Goal: Task Accomplishment & Management: Use online tool/utility

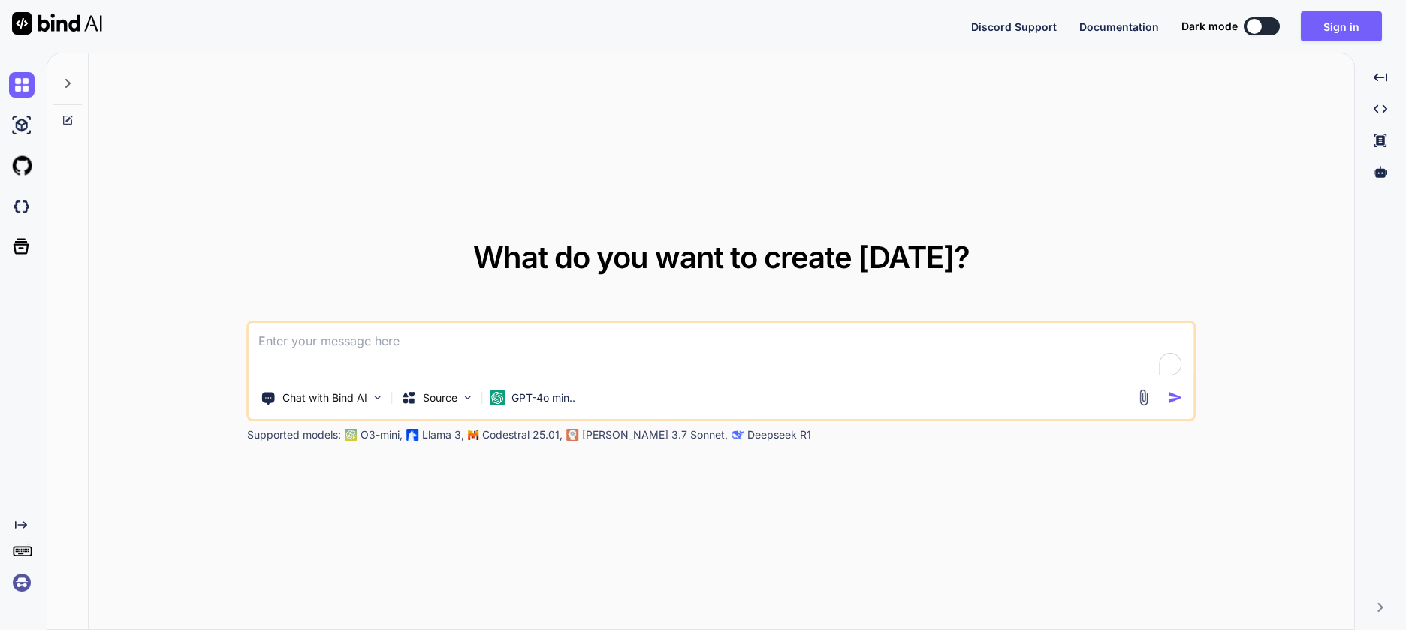
type textarea "x"
drag, startPoint x: 435, startPoint y: 252, endPoint x: 433, endPoint y: 260, distance: 7.8
click at [433, 258] on div "What do you want to create [DATE]? Chat with Bind AI Source GPT-4o min.. Suppor…" at bounding box center [726, 343] width 957 height 200
click at [25, 203] on img at bounding box center [22, 207] width 26 height 26
click at [710, 121] on div "What do you want to create [DATE]? Chat with Bind AI Source GPT-4o min.. Suppor…" at bounding box center [727, 341] width 1276 height 577
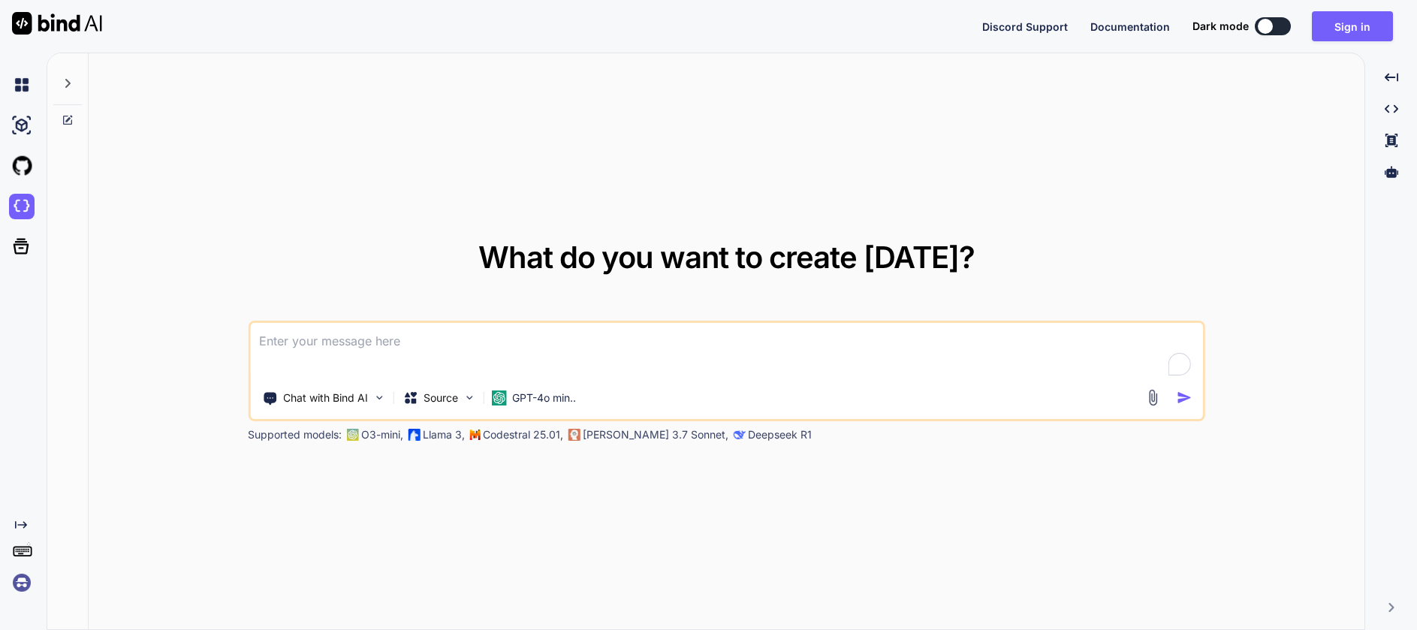
click at [24, 580] on img at bounding box center [22, 583] width 26 height 26
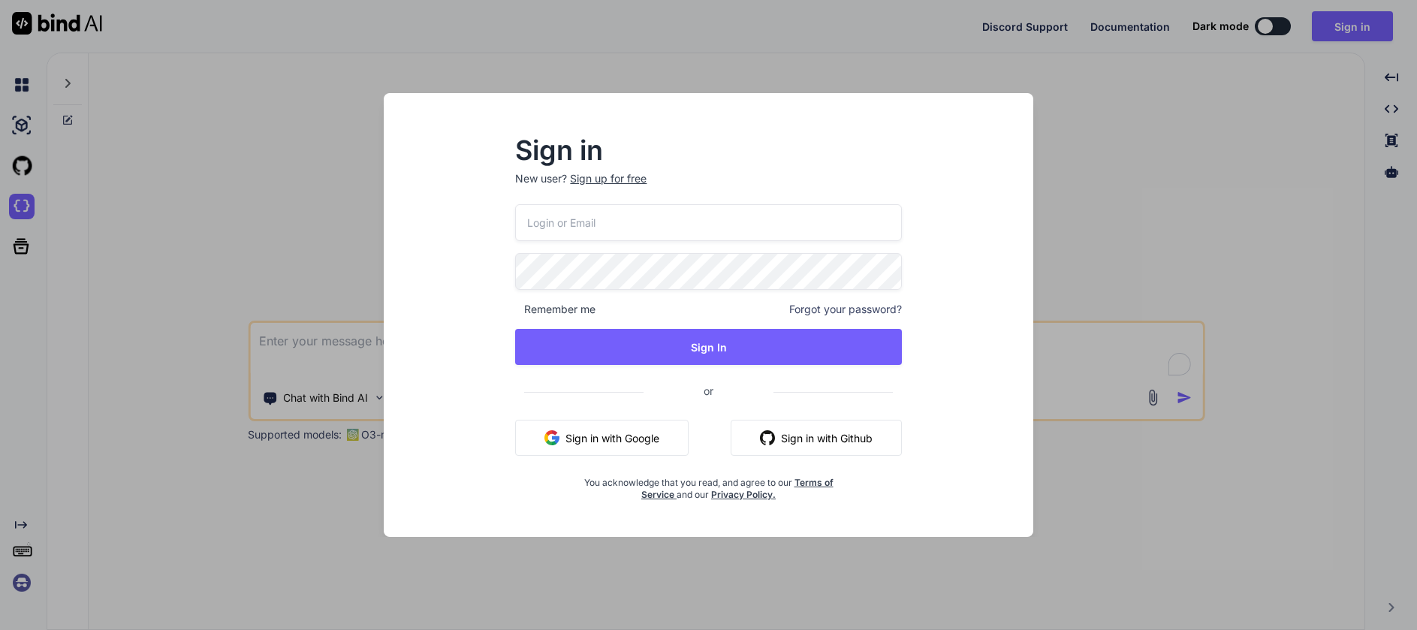
click at [617, 448] on button "Sign in with Google" at bounding box center [601, 438] width 173 height 36
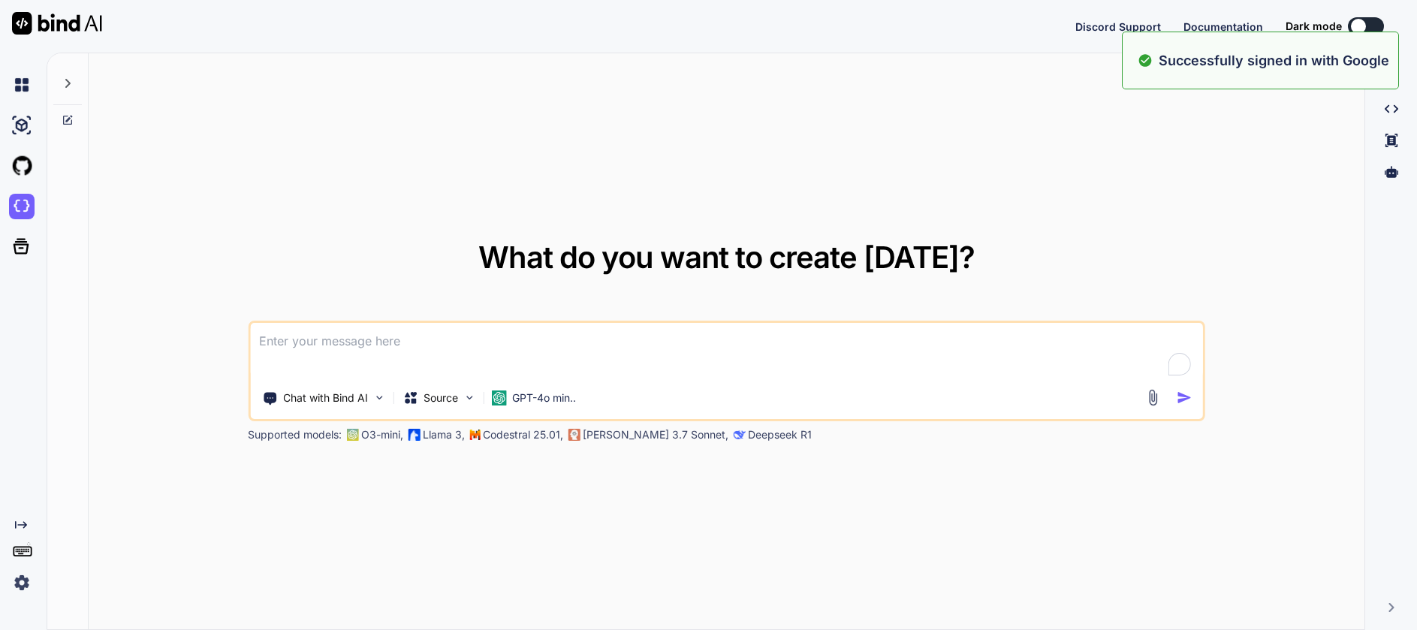
click at [1062, 182] on div "What do you want to create [DATE]? Chat with Bind AI Source GPT-4o min.. Suppor…" at bounding box center [727, 341] width 1276 height 577
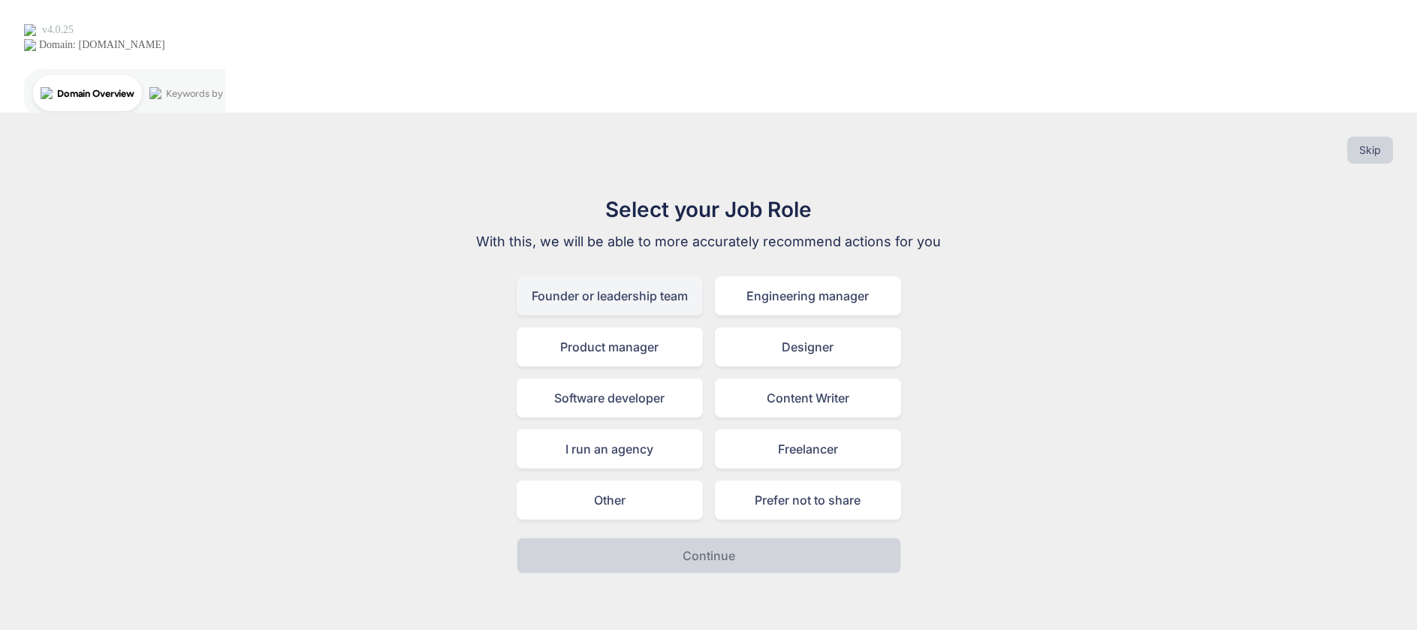
click at [655, 276] on div "Founder or leadership team" at bounding box center [610, 295] width 186 height 39
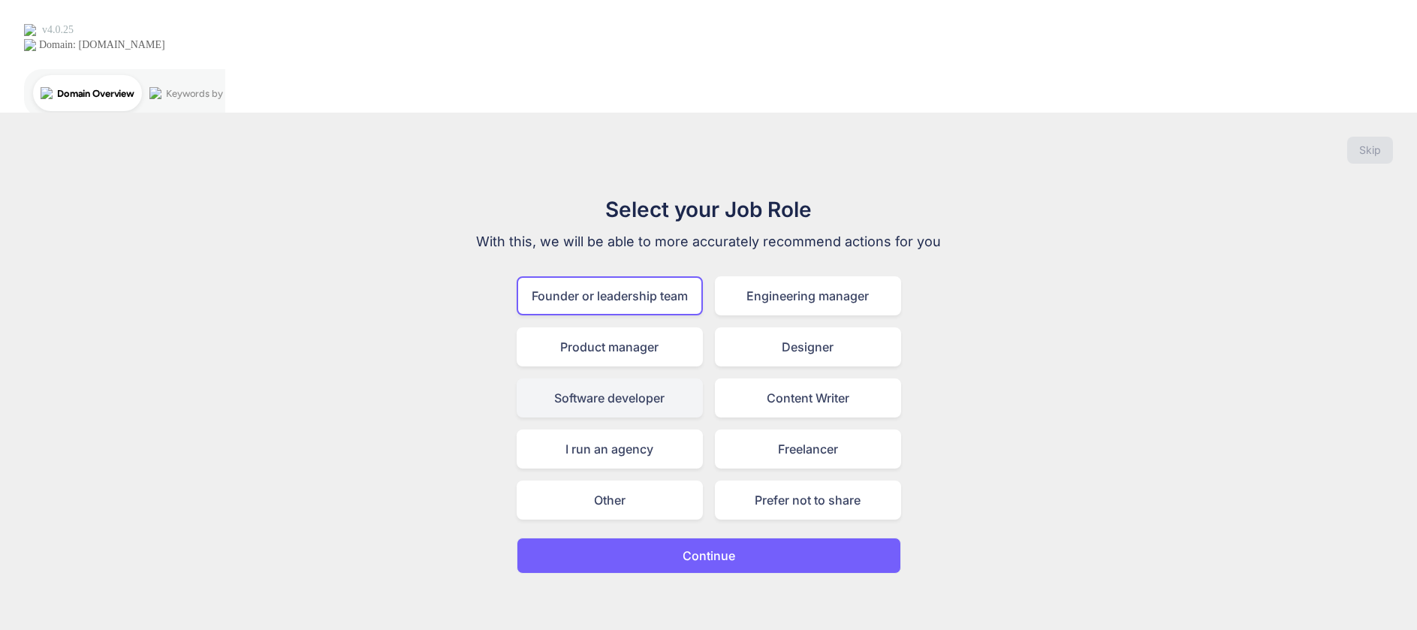
click at [659, 378] on div "Software developer" at bounding box center [610, 397] width 186 height 39
click at [657, 276] on div "Founder or leadership team" at bounding box center [610, 295] width 186 height 39
click at [717, 538] on button "Continue" at bounding box center [709, 556] width 384 height 36
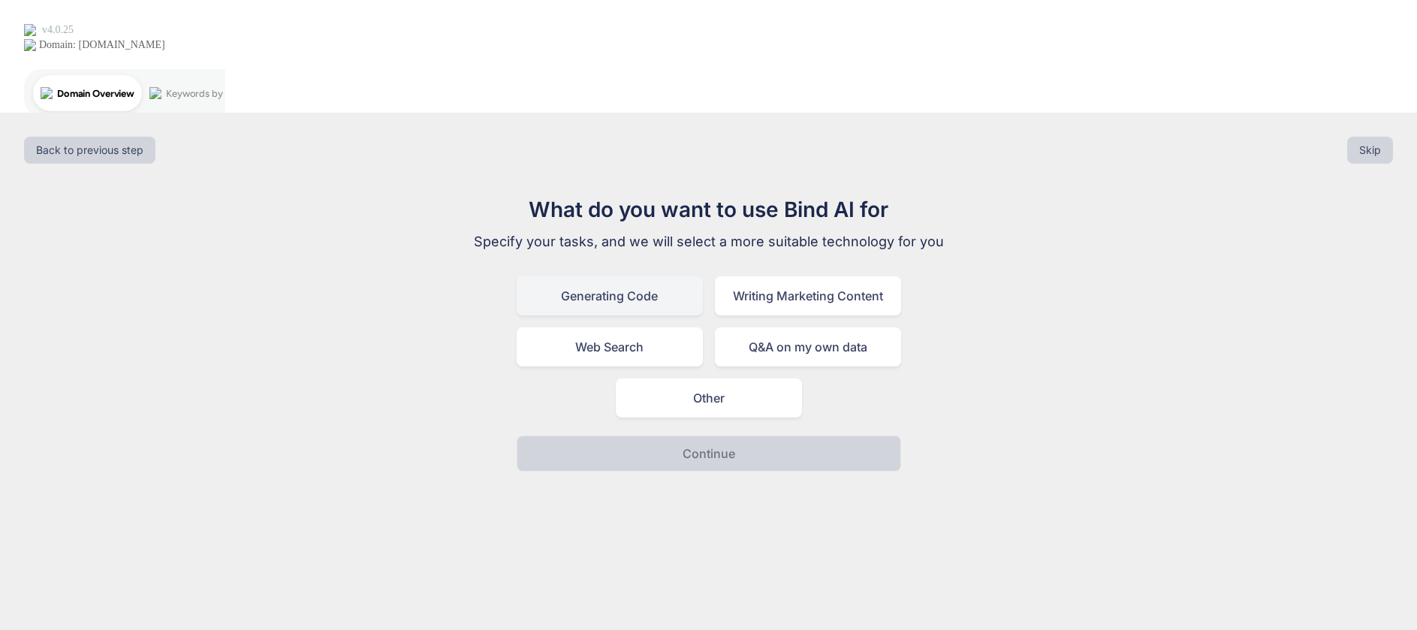
click at [652, 276] on div "Generating Code" at bounding box center [610, 295] width 186 height 39
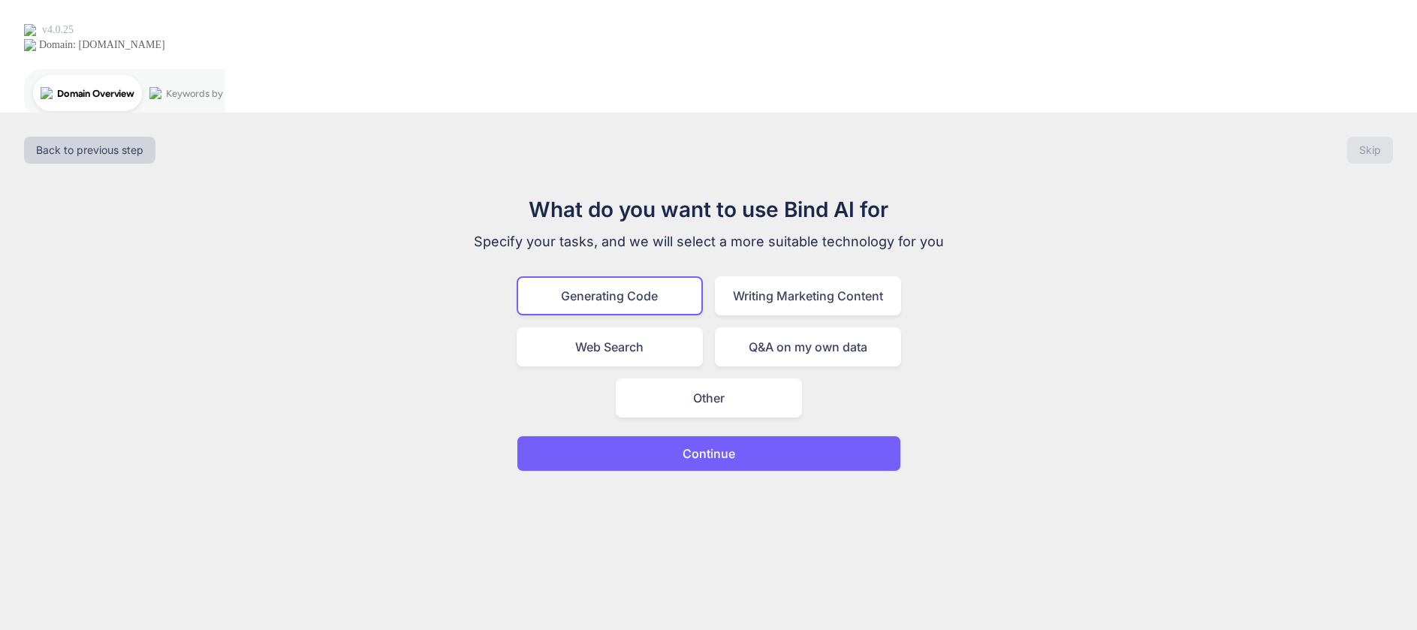
click at [713, 445] on p "Continue" at bounding box center [709, 454] width 53 height 18
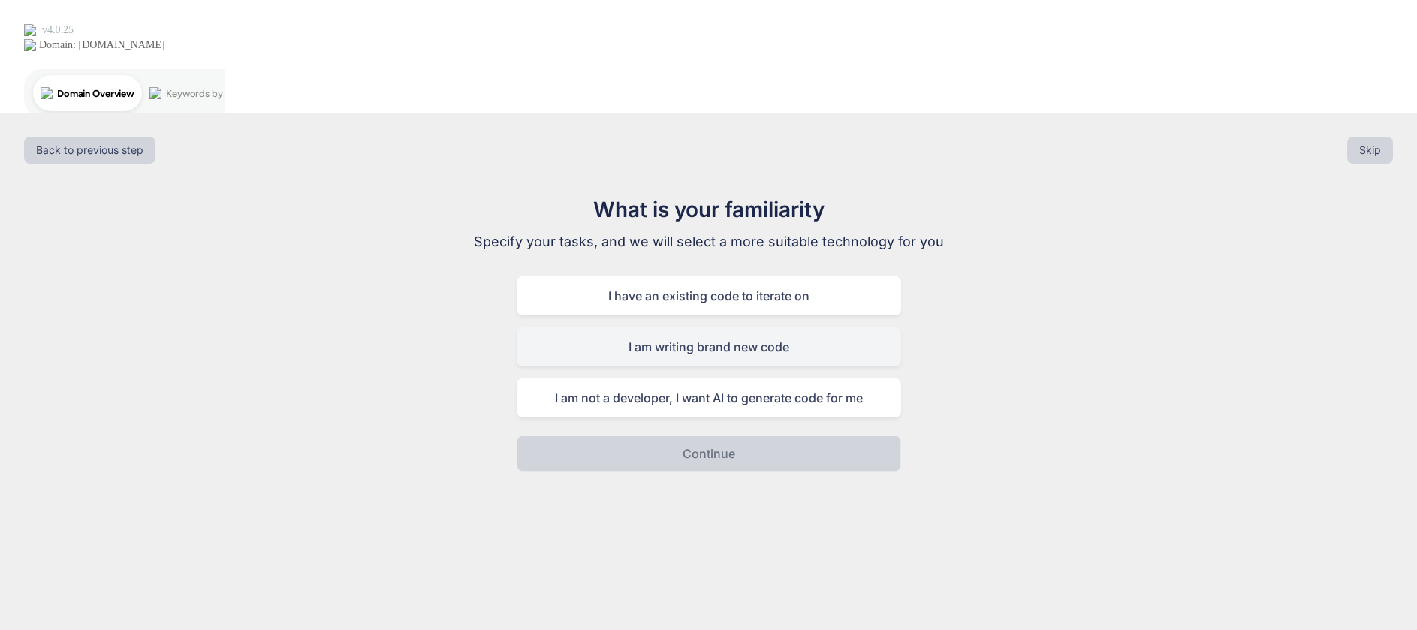
click at [714, 327] on div "I am writing brand new code" at bounding box center [709, 346] width 384 height 39
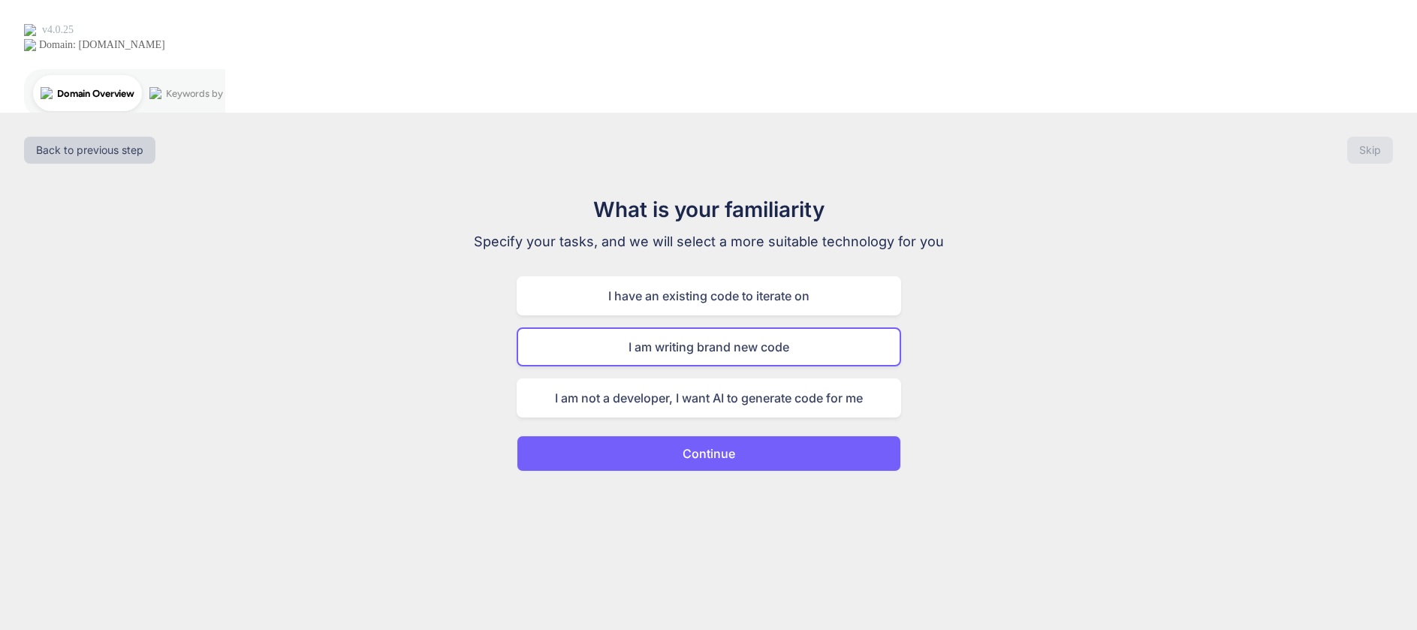
click at [733, 445] on p "Continue" at bounding box center [709, 454] width 53 height 18
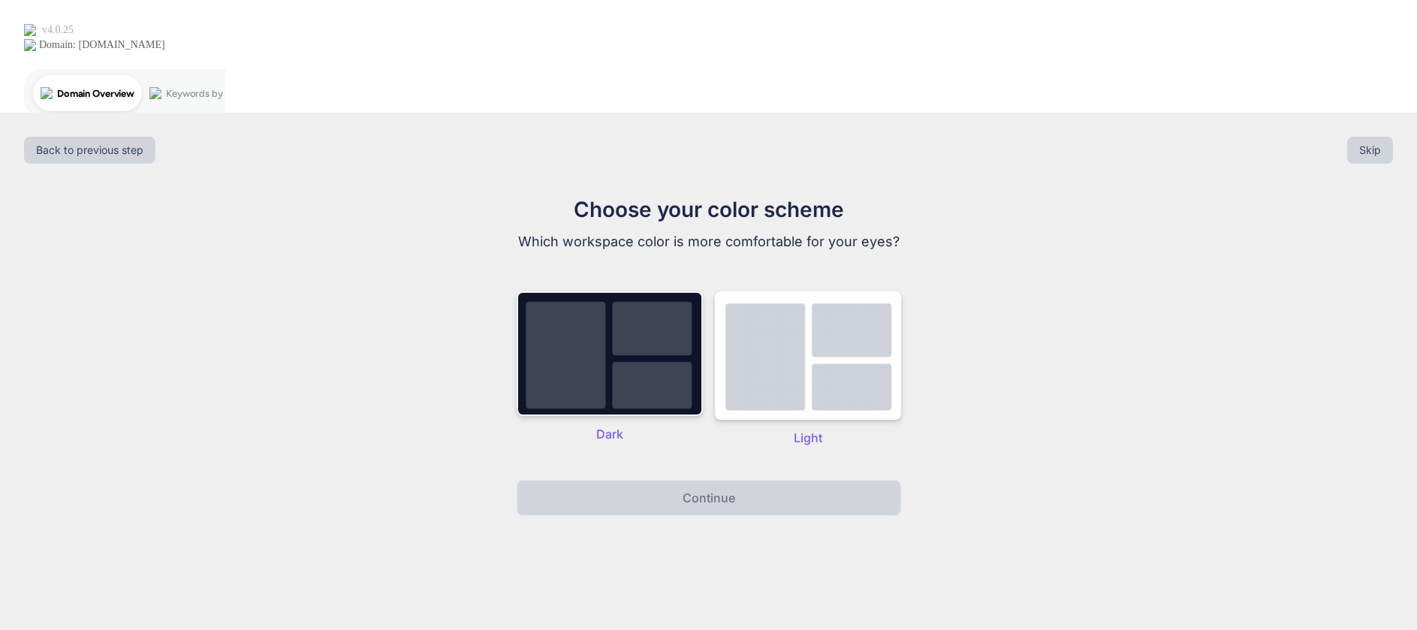
click at [670, 291] on img at bounding box center [610, 353] width 186 height 125
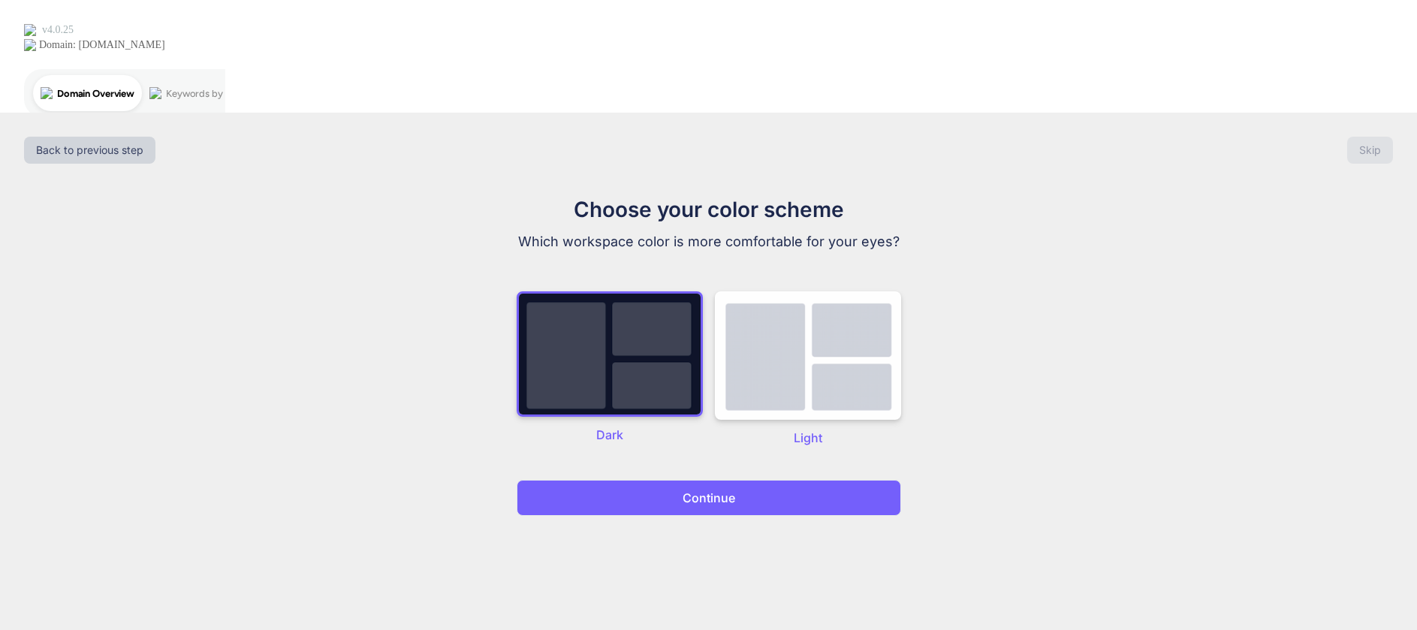
click at [732, 480] on button "Continue" at bounding box center [709, 498] width 384 height 36
click at [732, 489] on p "Continue" at bounding box center [709, 498] width 53 height 18
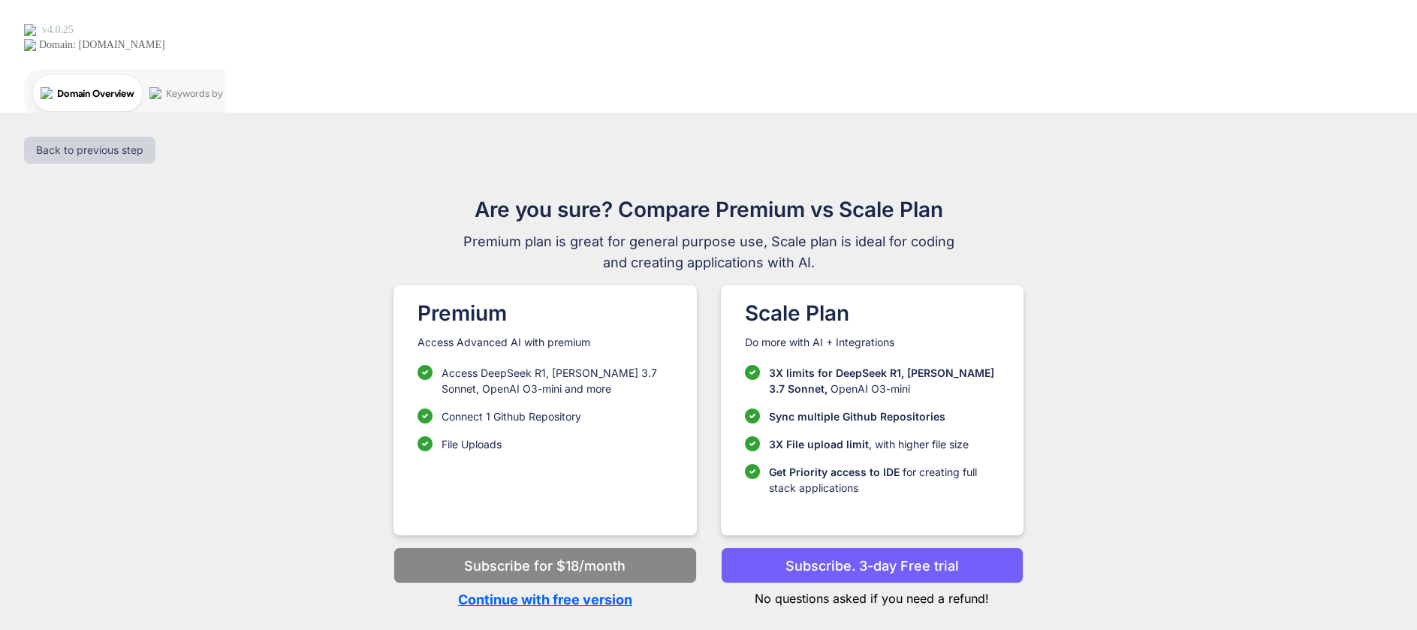
click at [617, 589] on p "Continue with free version" at bounding box center [544, 599] width 303 height 20
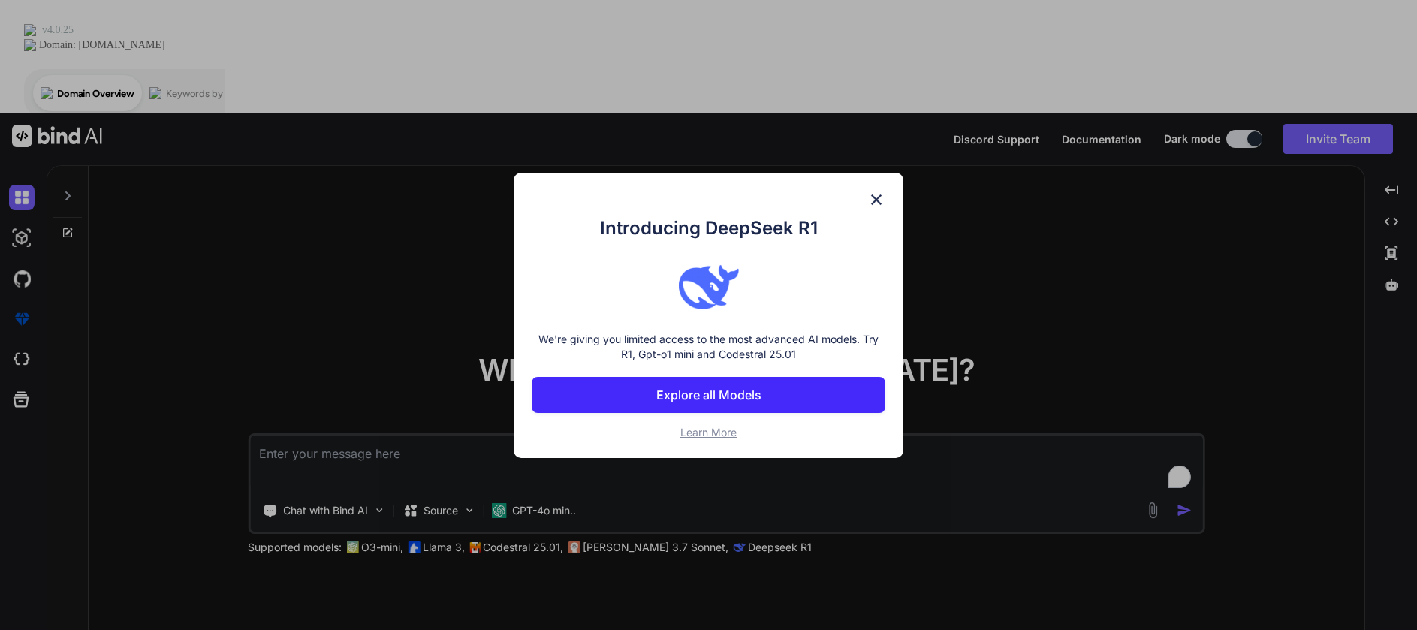
click at [875, 197] on img at bounding box center [876, 200] width 18 height 18
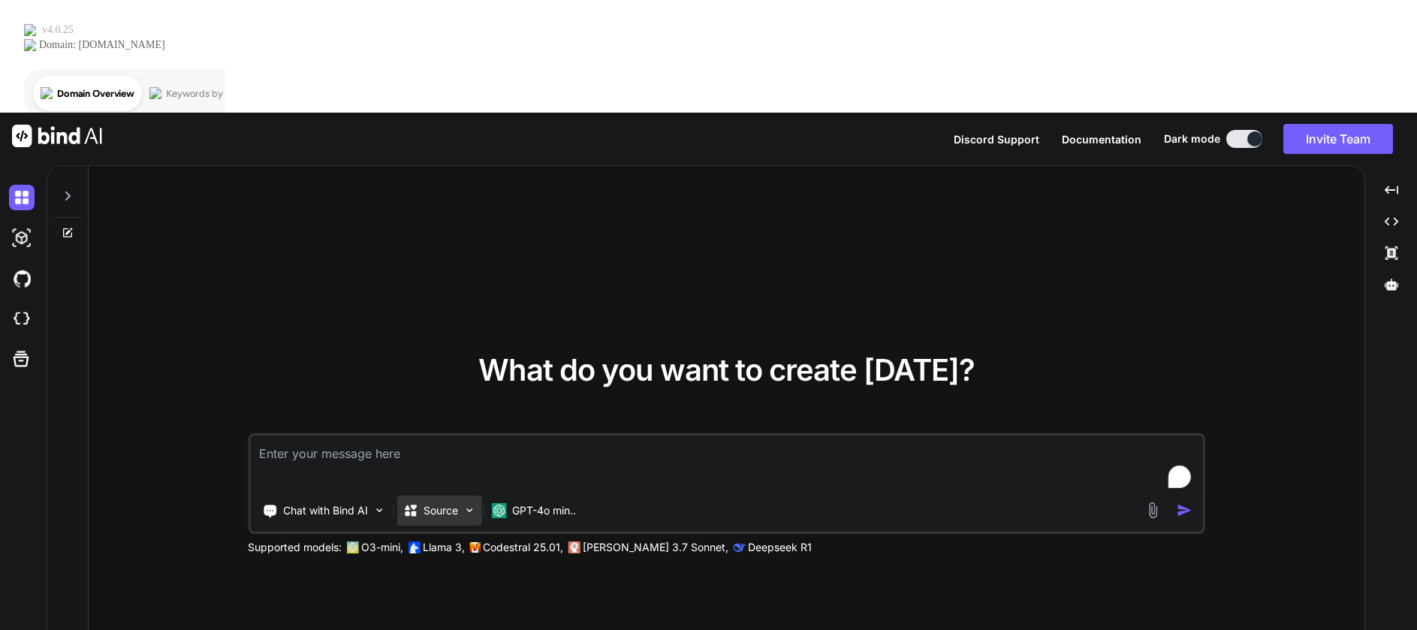
click at [432, 496] on div "Source" at bounding box center [438, 511] width 85 height 30
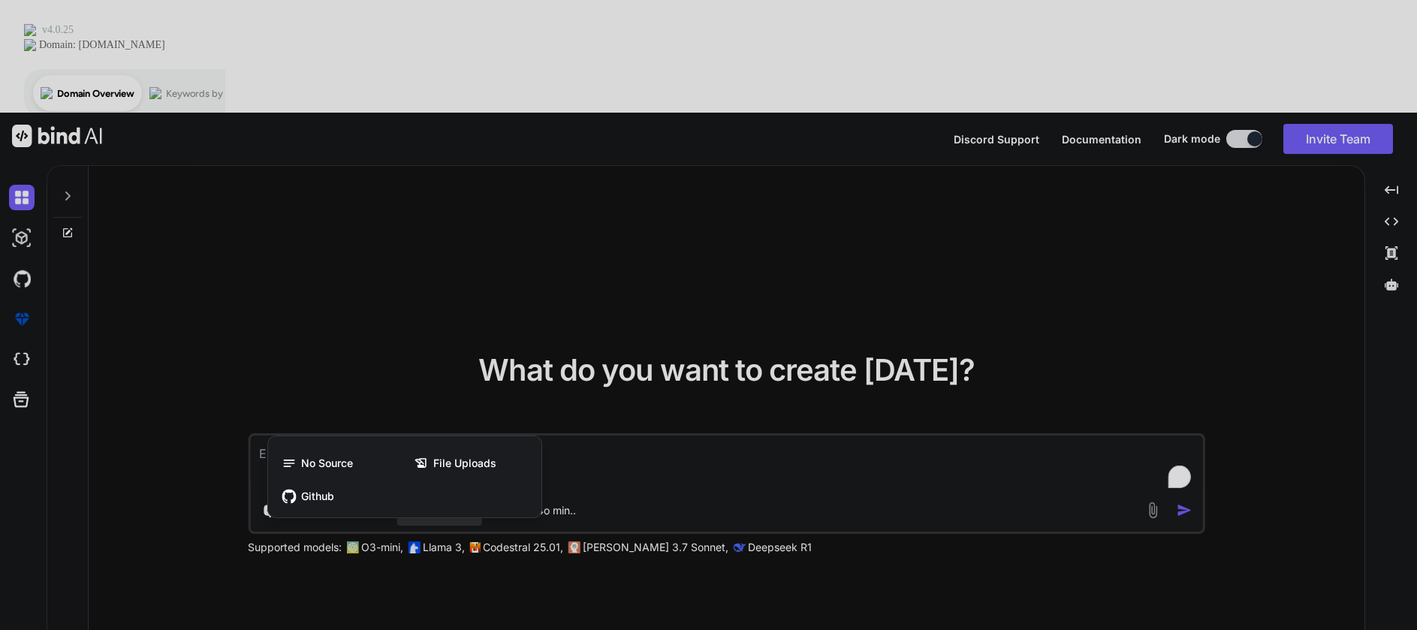
click at [408, 252] on div at bounding box center [708, 315] width 1417 height 630
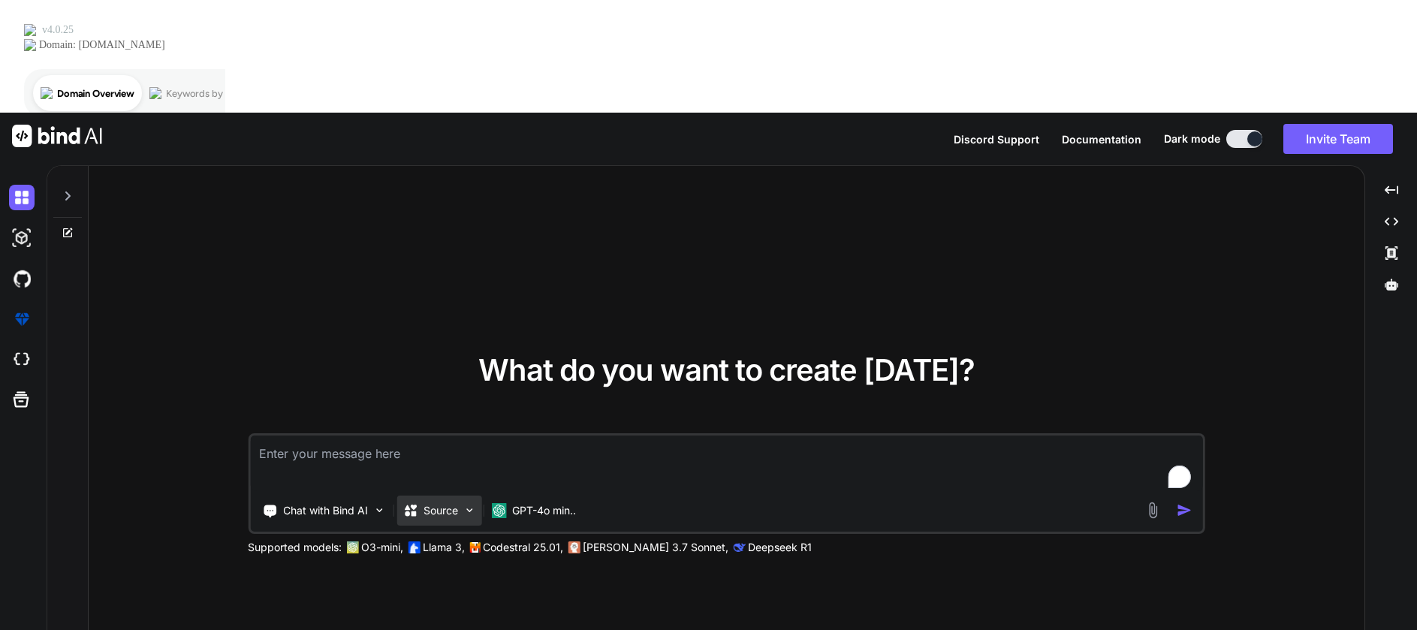
click at [441, 503] on p "Source" at bounding box center [440, 510] width 35 height 15
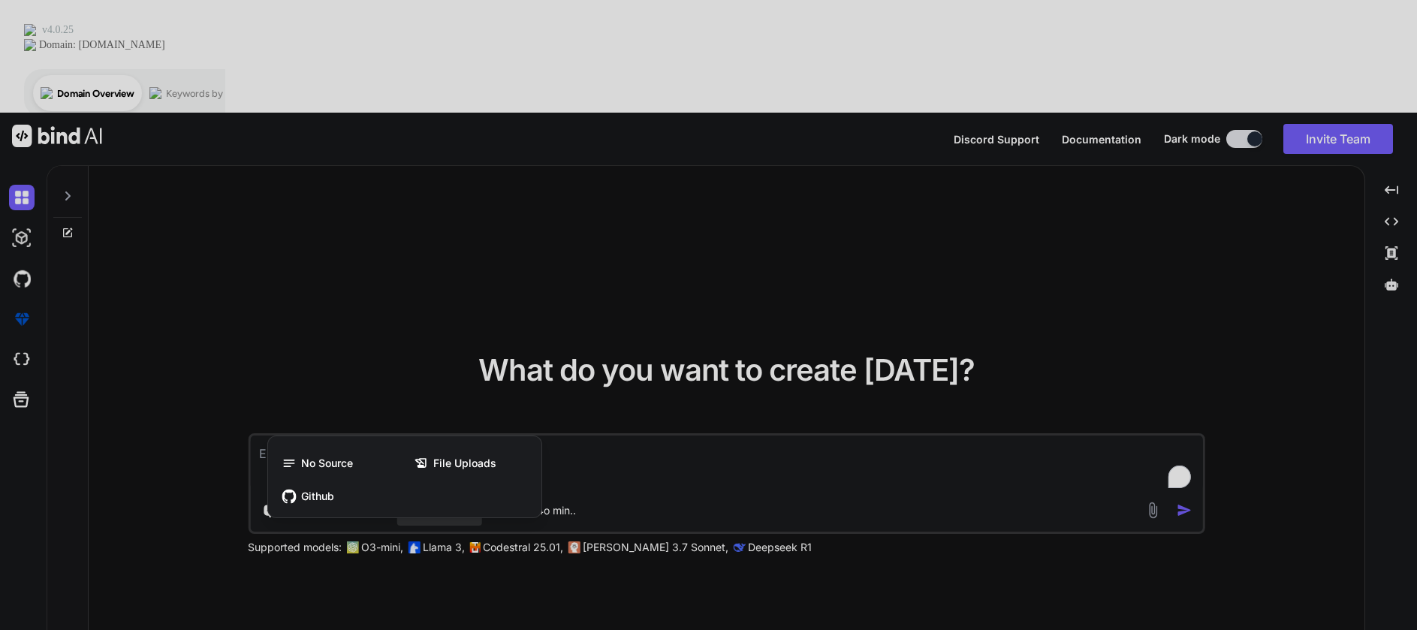
click at [411, 261] on div at bounding box center [708, 315] width 1417 height 630
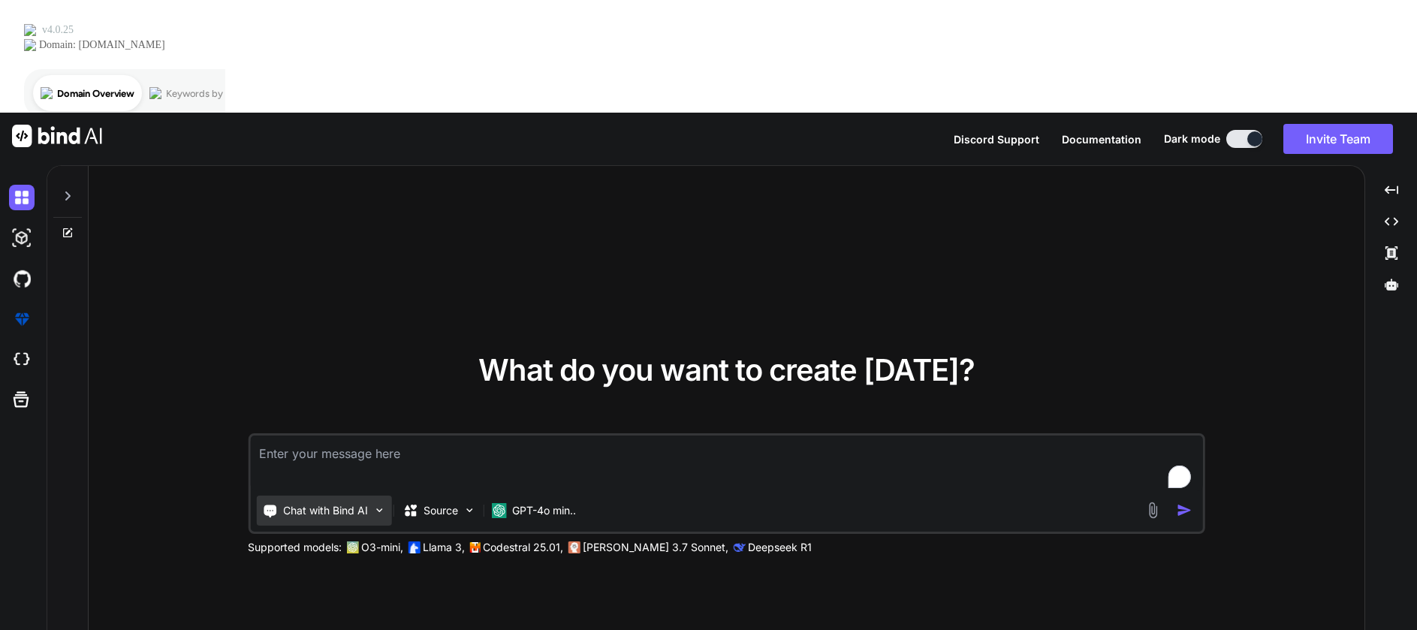
click at [342, 503] on p "Chat with Bind AI" at bounding box center [325, 510] width 85 height 15
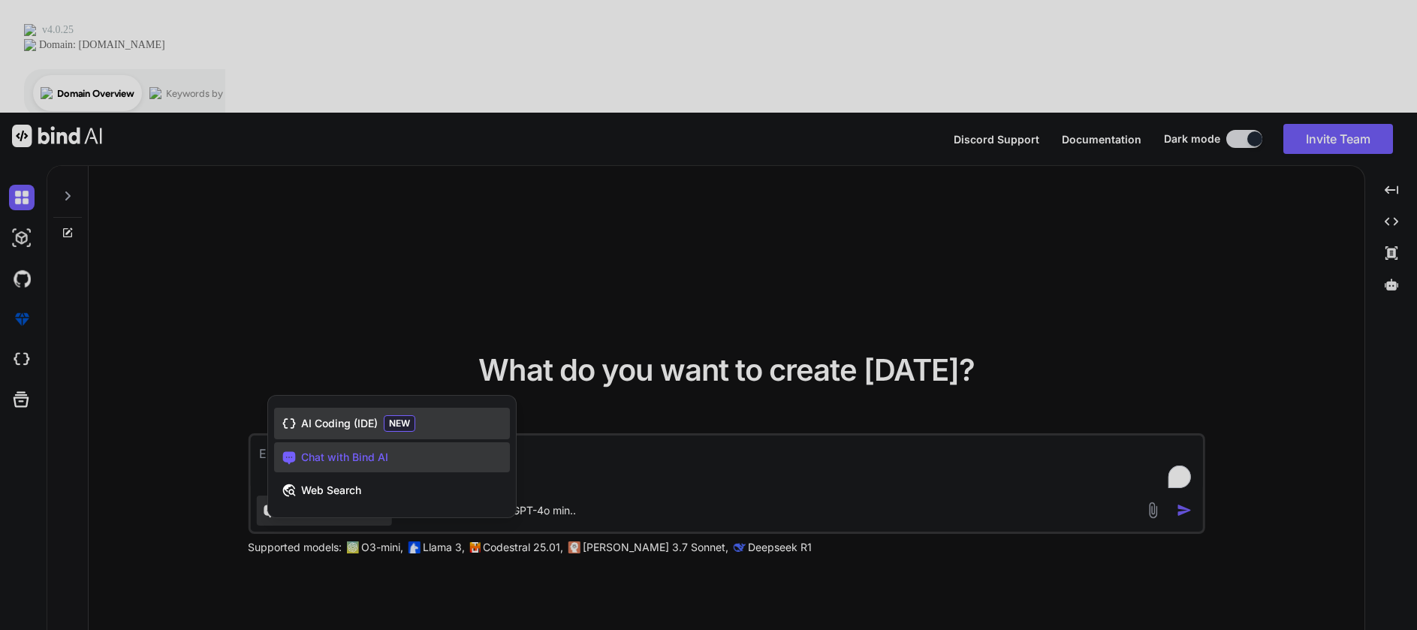
click at [354, 416] on span "AI Coding (IDE)" at bounding box center [339, 423] width 77 height 15
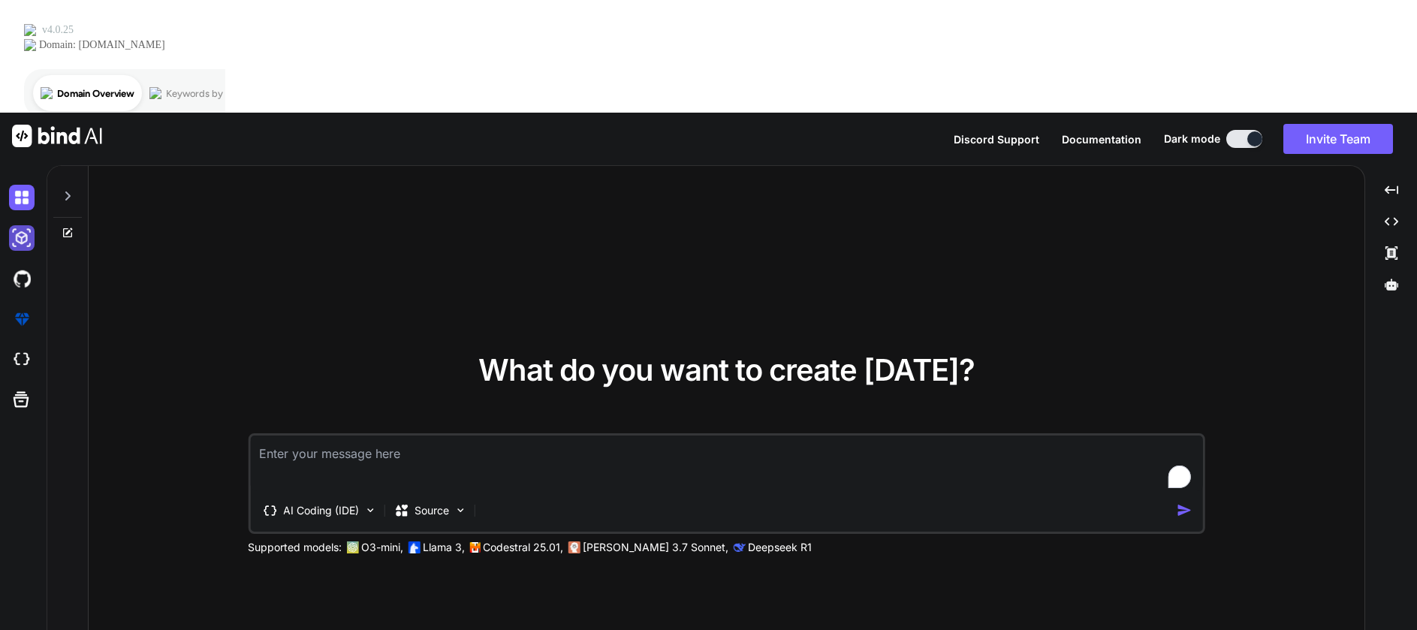
click at [18, 225] on img at bounding box center [22, 238] width 26 height 26
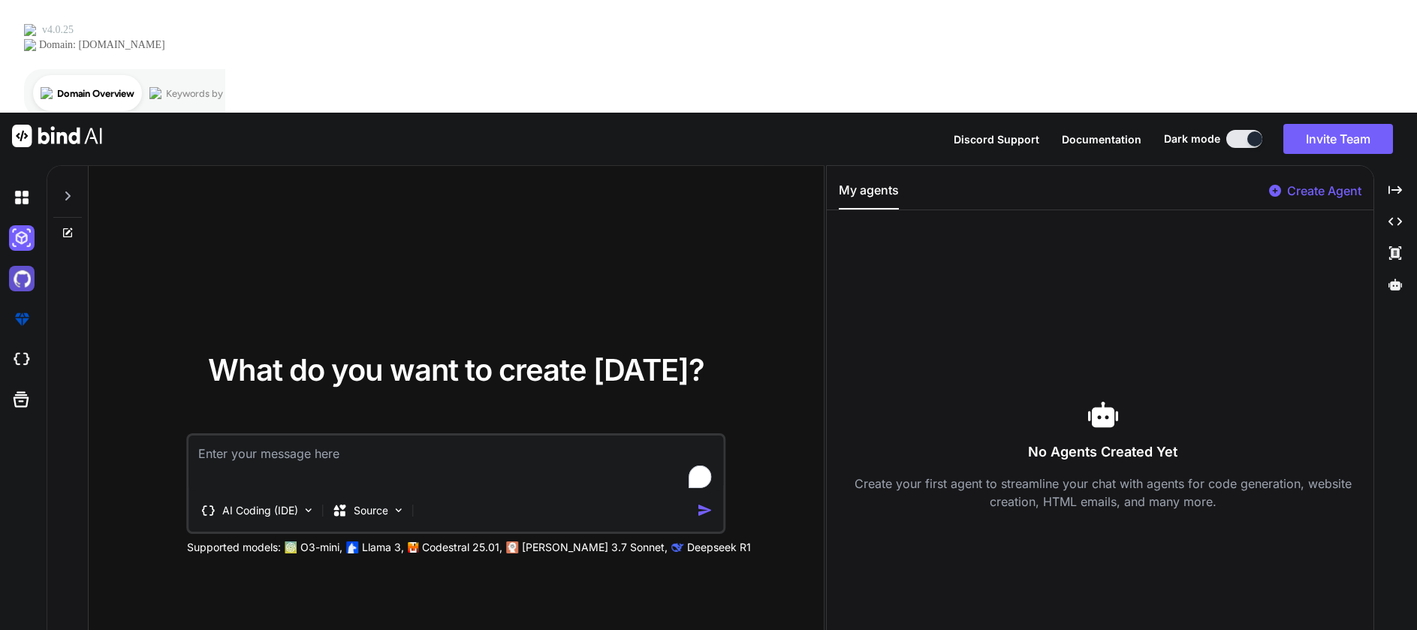
click at [29, 266] on img at bounding box center [22, 279] width 26 height 26
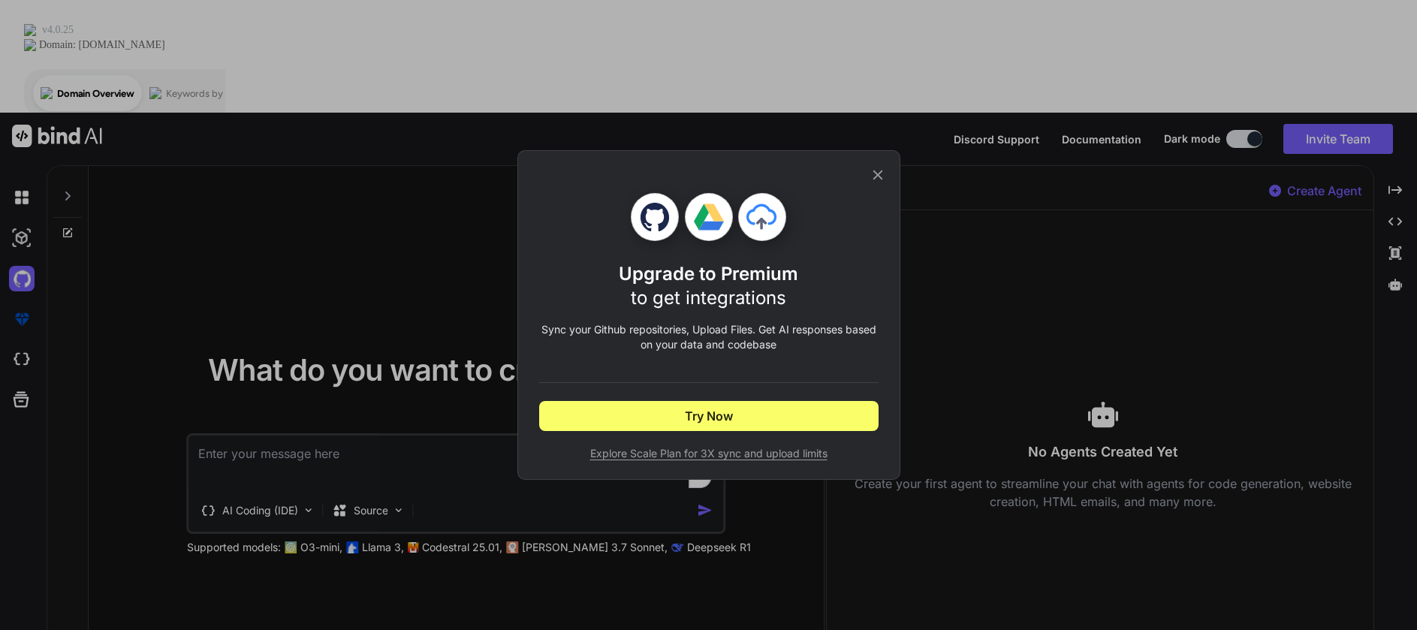
click at [879, 171] on icon at bounding box center [878, 175] width 17 height 17
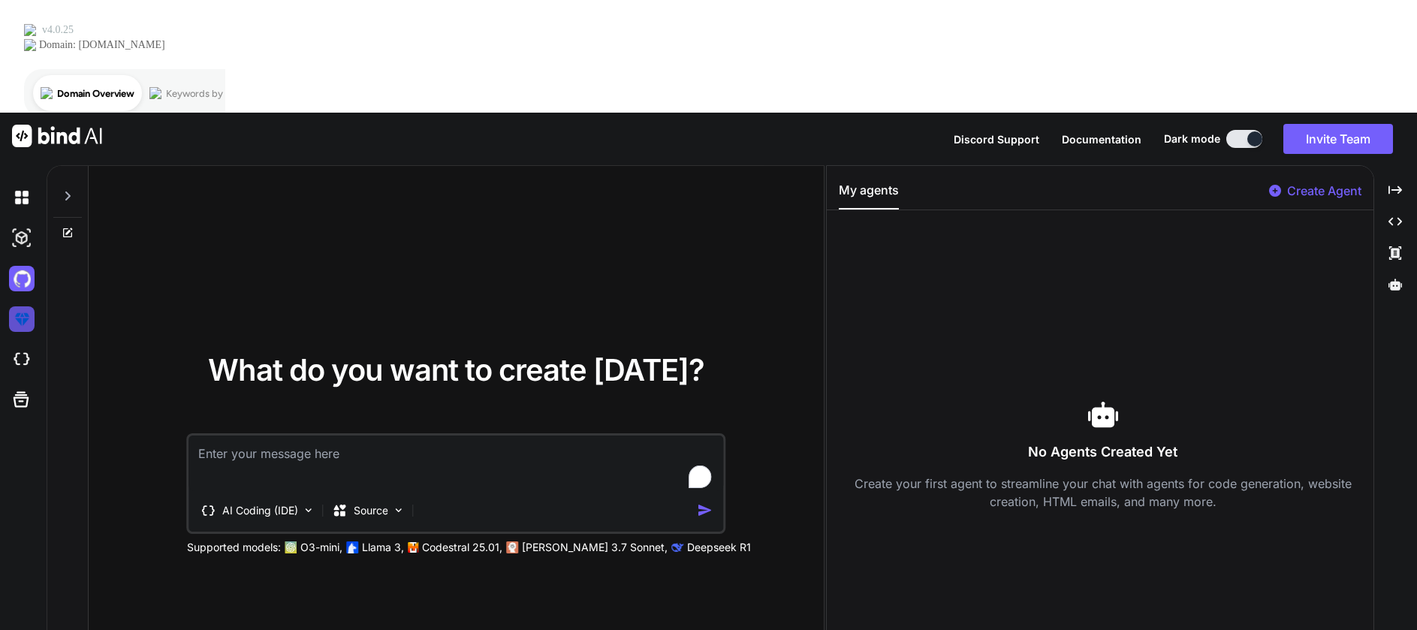
click at [28, 306] on img at bounding box center [22, 319] width 26 height 26
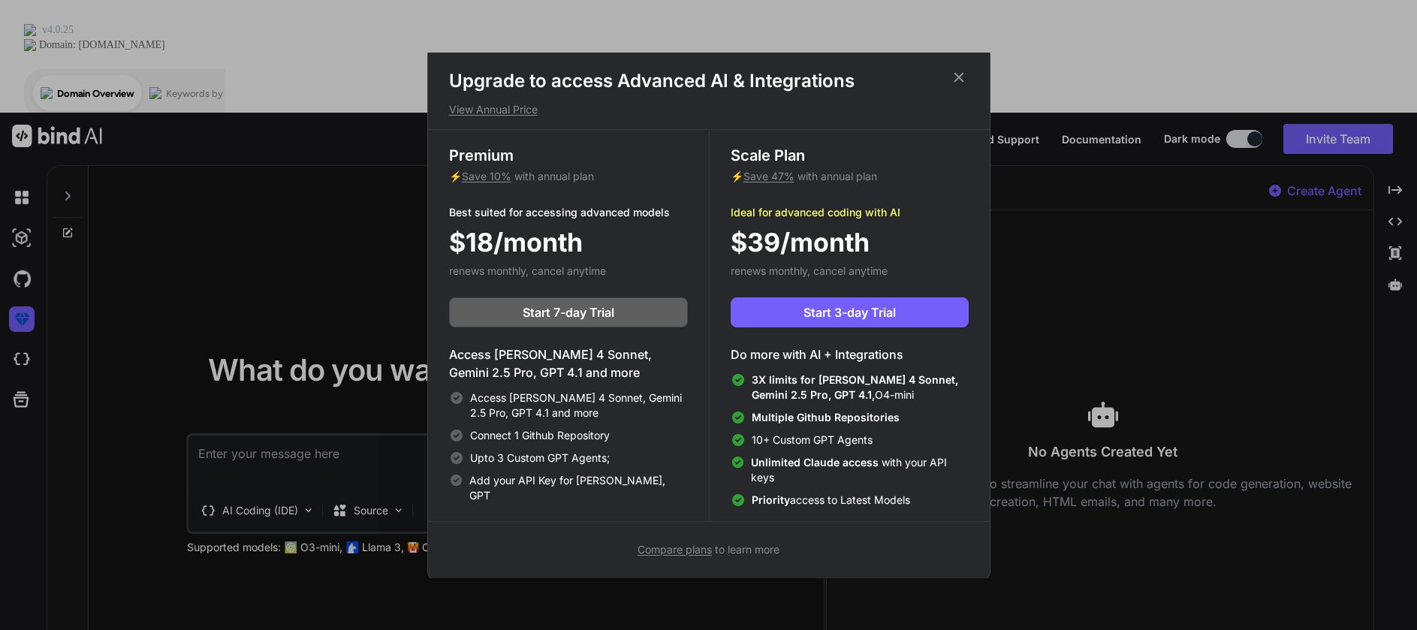
scroll to position [7, 0]
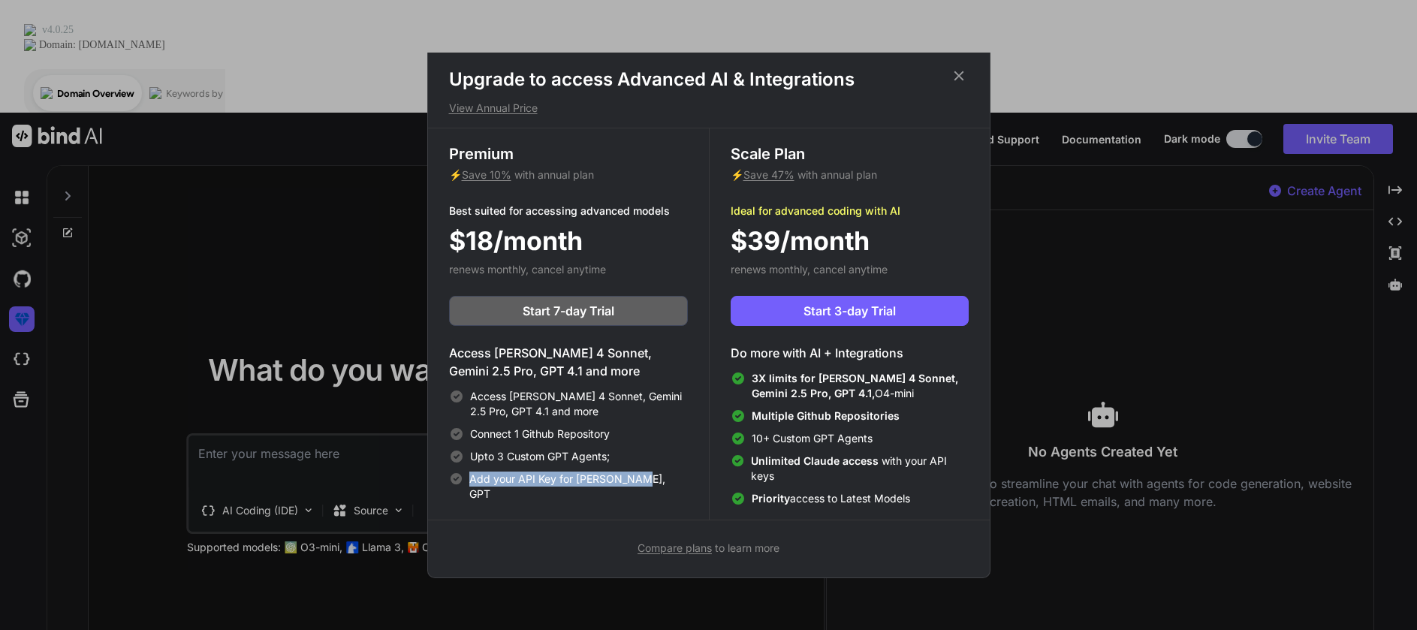
drag, startPoint x: 643, startPoint y: 480, endPoint x: 461, endPoint y: 479, distance: 181.7
click at [461, 479] on div "Add your API Key for [PERSON_NAME], GPT" at bounding box center [568, 487] width 239 height 30
click at [681, 547] on span "Compare plans" at bounding box center [674, 547] width 74 height 13
click at [16, 86] on div "Upgrade to access Advanced AI & Integrations View Annual Price Premium ⚡ Save 1…" at bounding box center [708, 315] width 1417 height 630
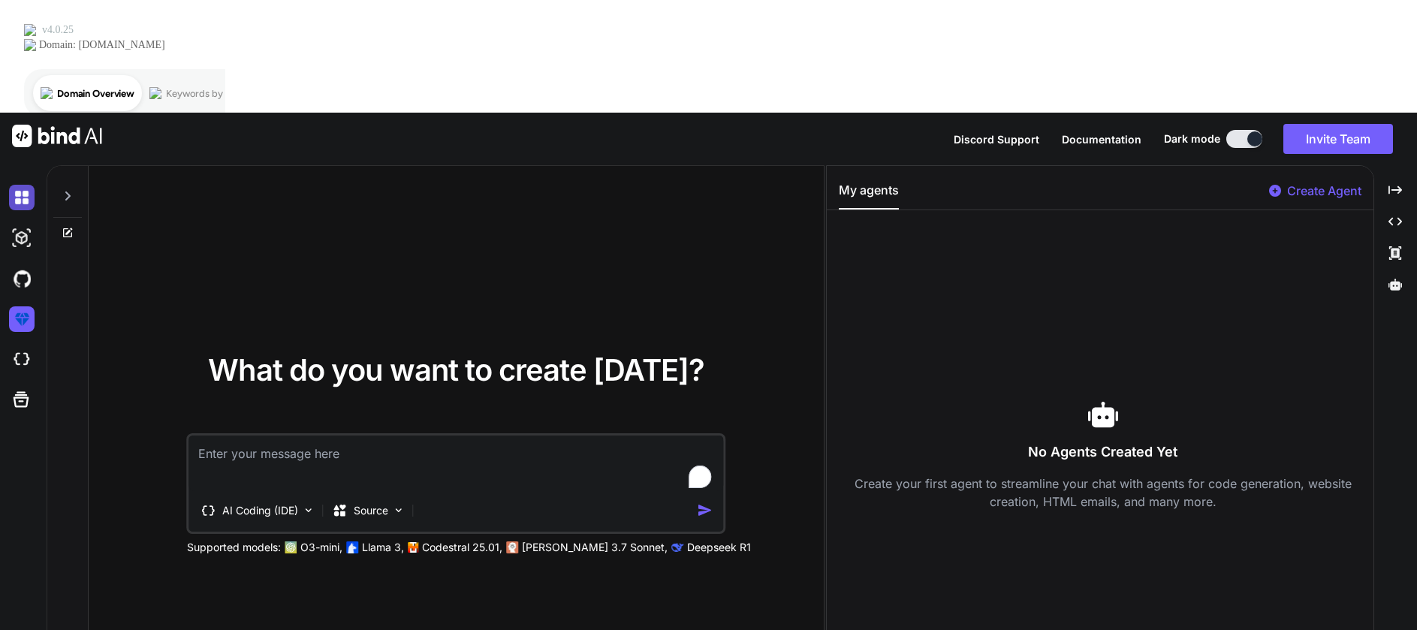
click at [23, 185] on img at bounding box center [22, 198] width 26 height 26
click at [1391, 215] on icon "Created with Pixso." at bounding box center [1395, 222] width 14 height 14
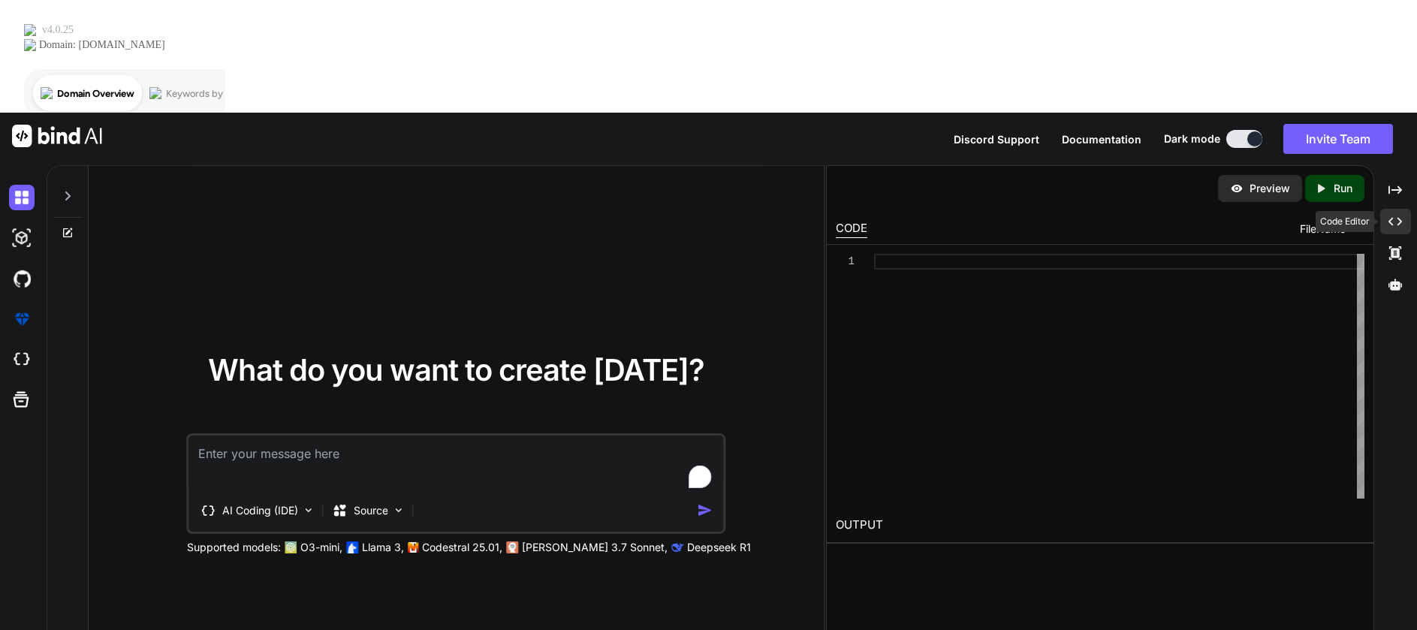
click at [1391, 215] on icon "Created with Pixso." at bounding box center [1395, 222] width 14 height 14
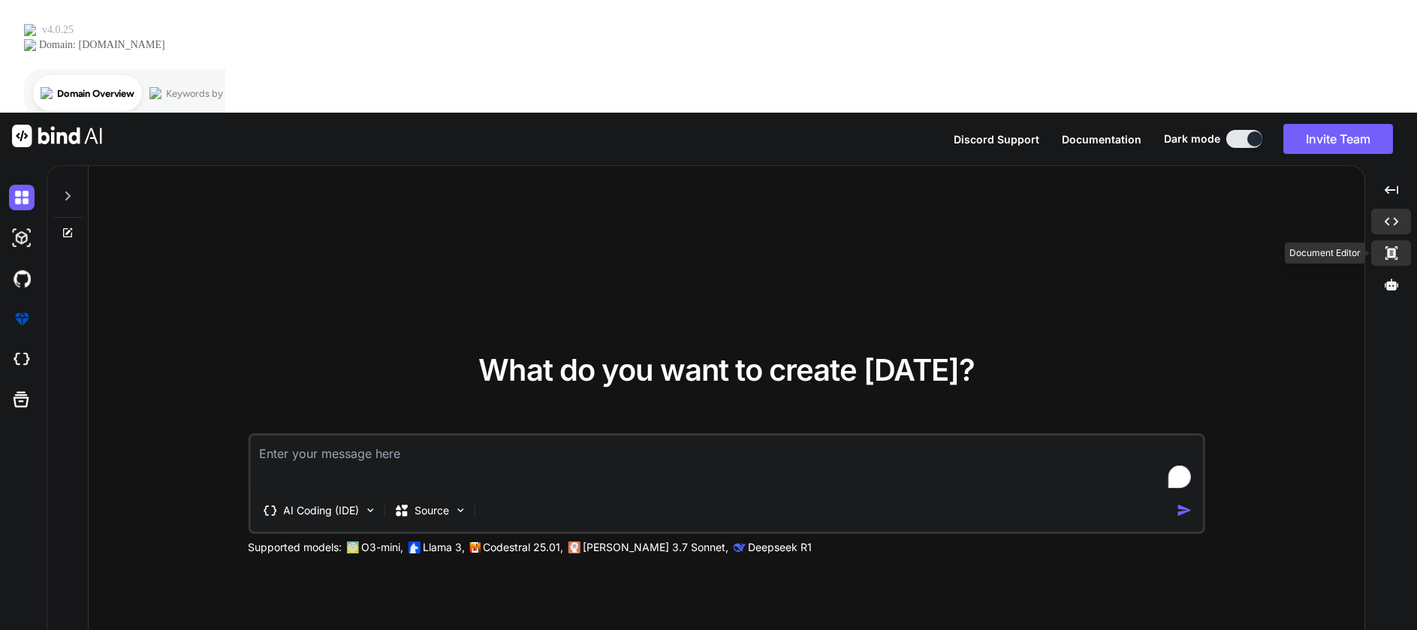
click at [1391, 246] on icon "Created with Pixso." at bounding box center [1392, 253] width 14 height 14
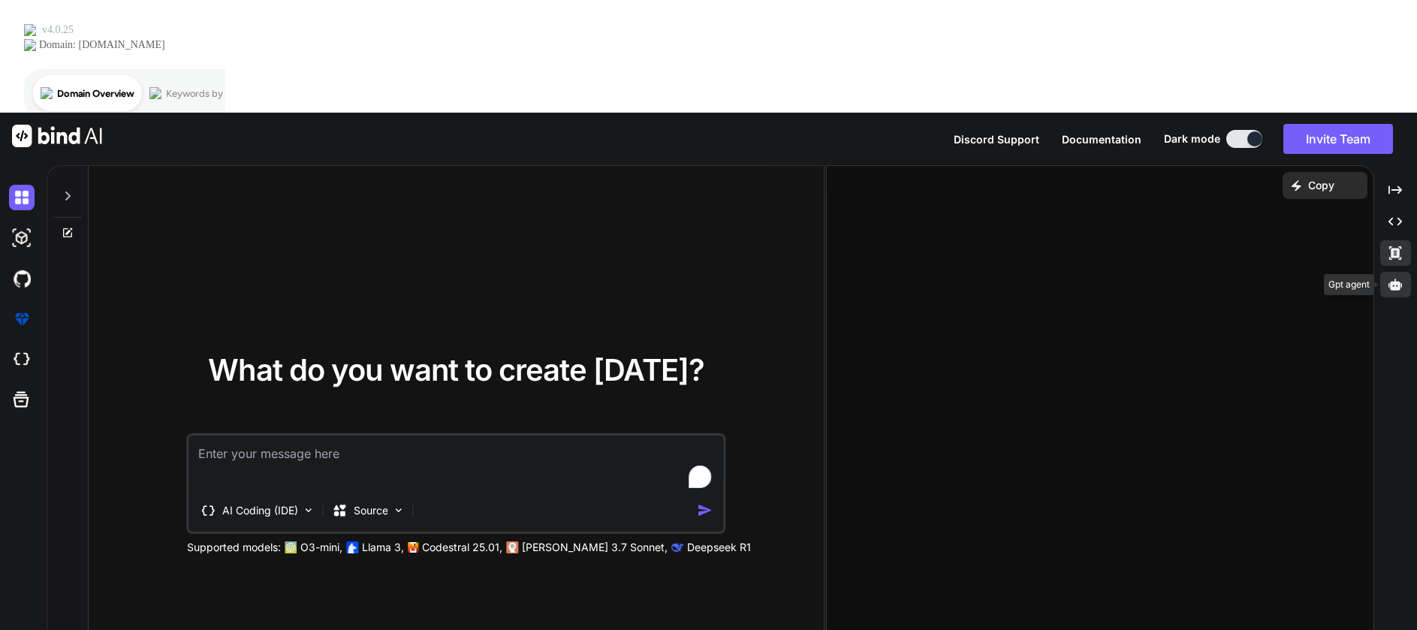
click at [1394, 278] on icon at bounding box center [1395, 285] width 14 height 14
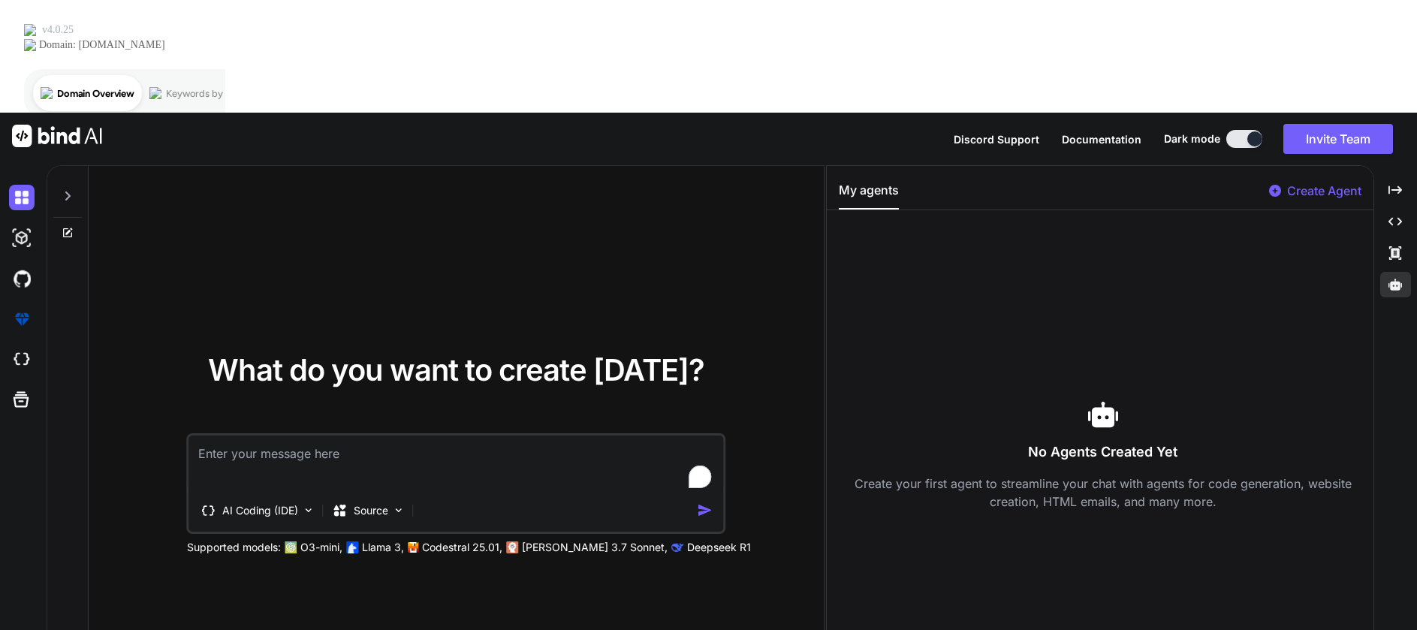
click at [1327, 182] on p "Create Agent" at bounding box center [1324, 191] width 74 height 18
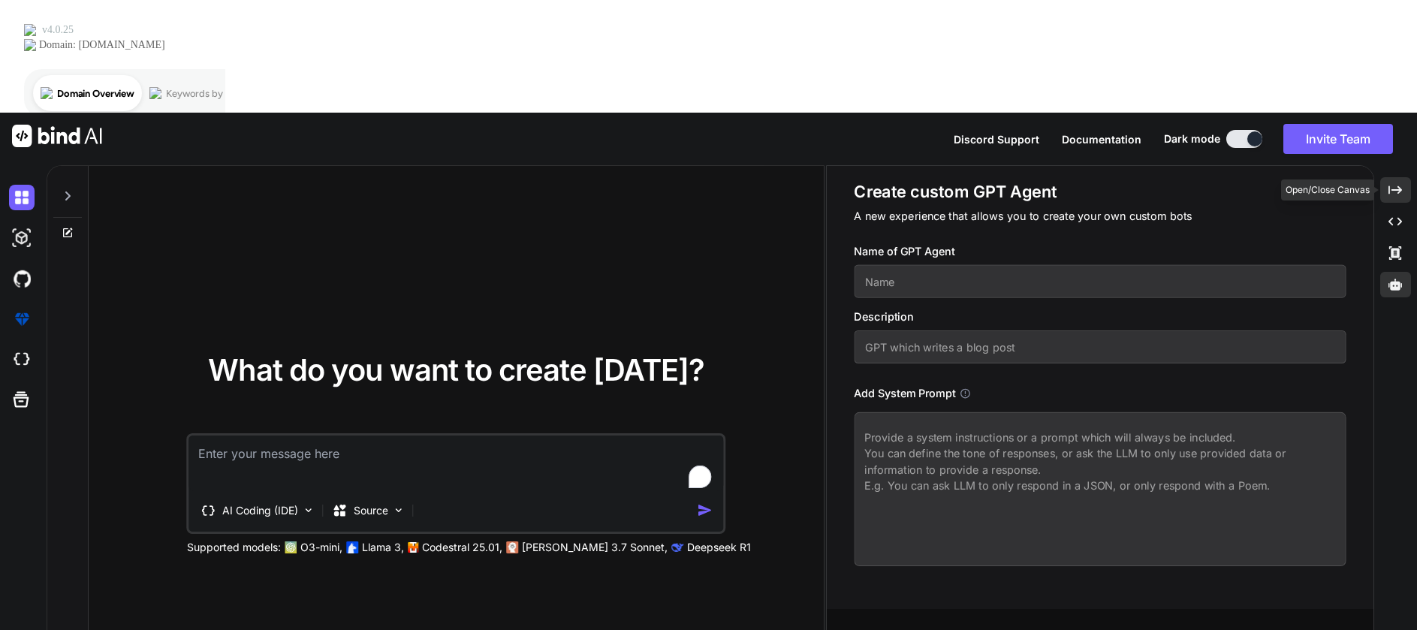
click at [1405, 177] on div "Created with Pixso." at bounding box center [1395, 190] width 31 height 26
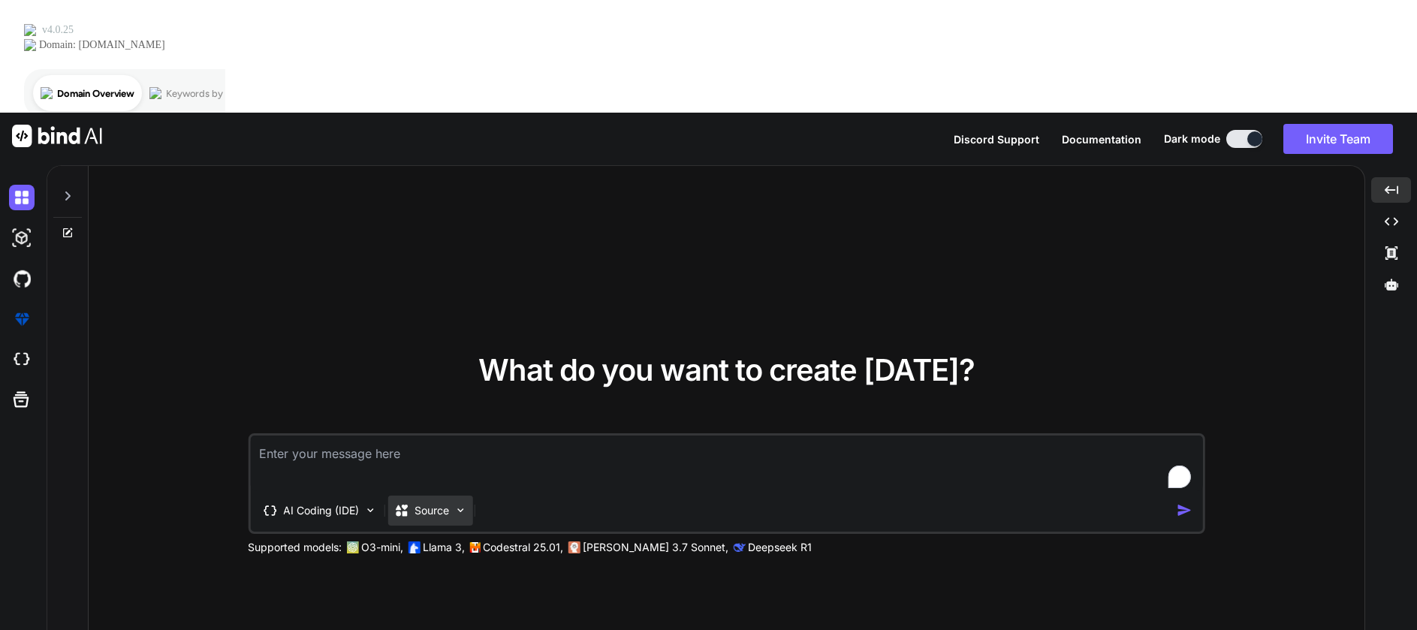
click at [464, 504] on img at bounding box center [460, 510] width 13 height 13
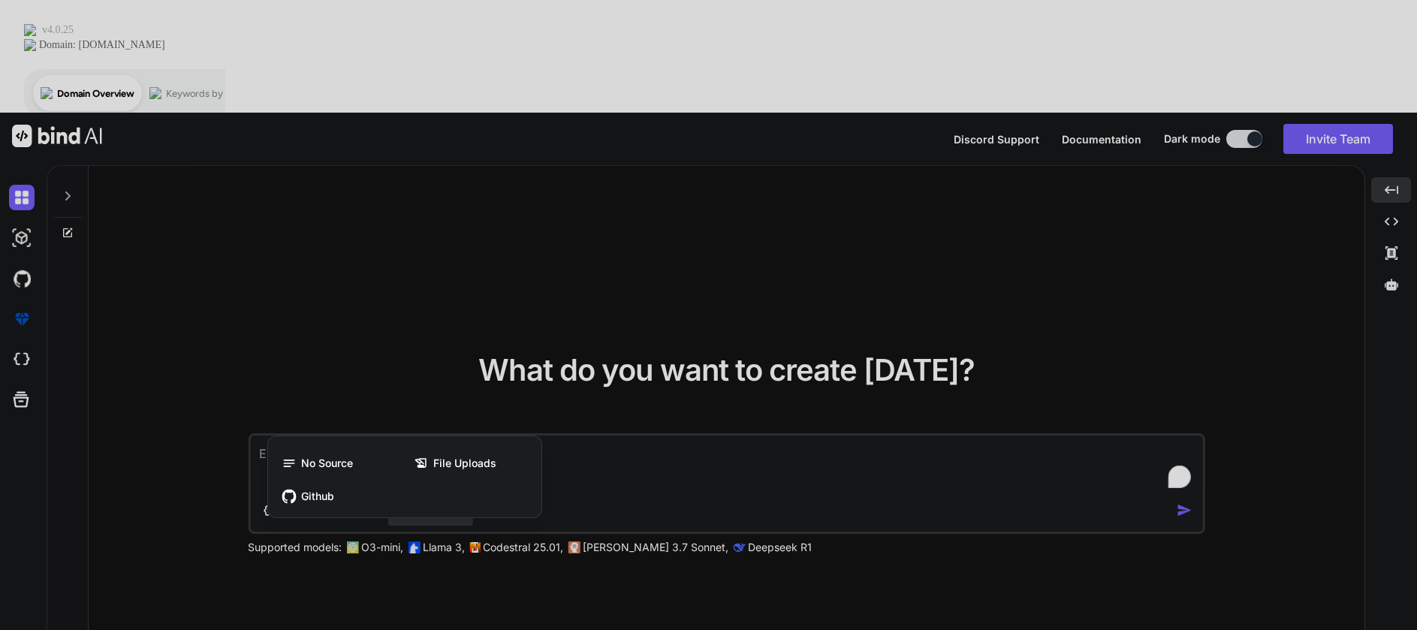
click at [616, 375] on div at bounding box center [708, 315] width 1417 height 630
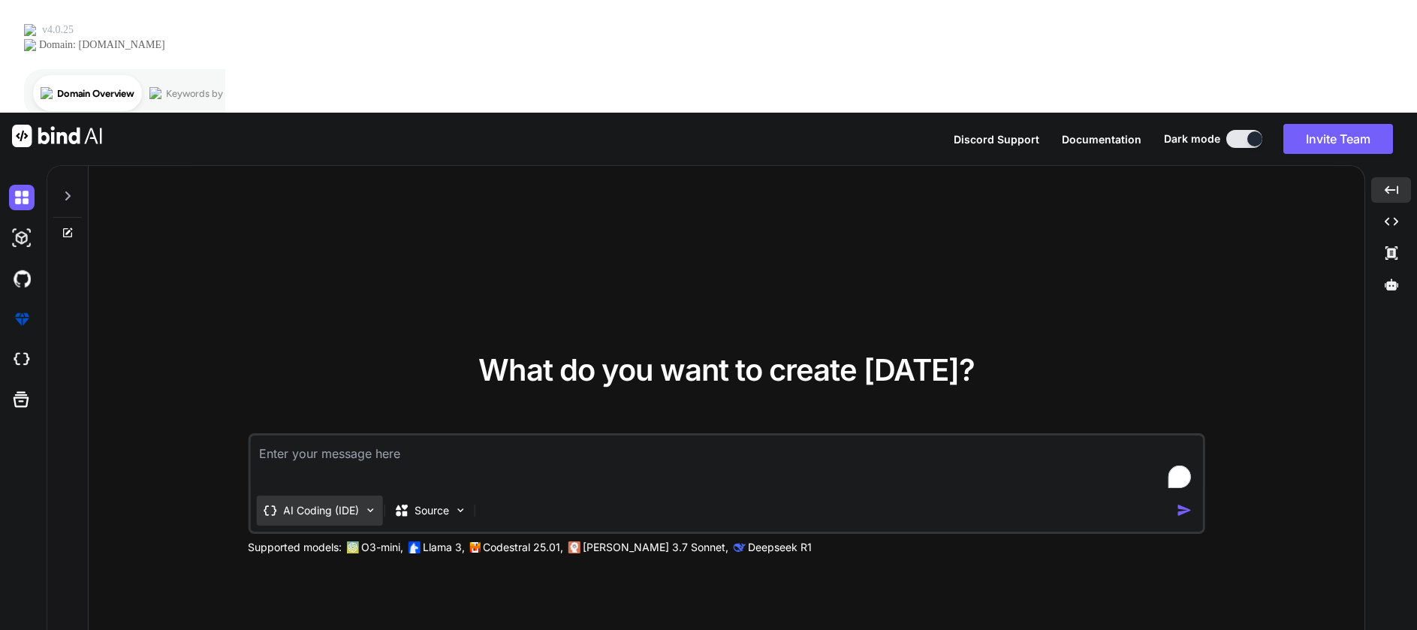
click at [344, 496] on div "AI Coding (IDE)" at bounding box center [319, 511] width 126 height 30
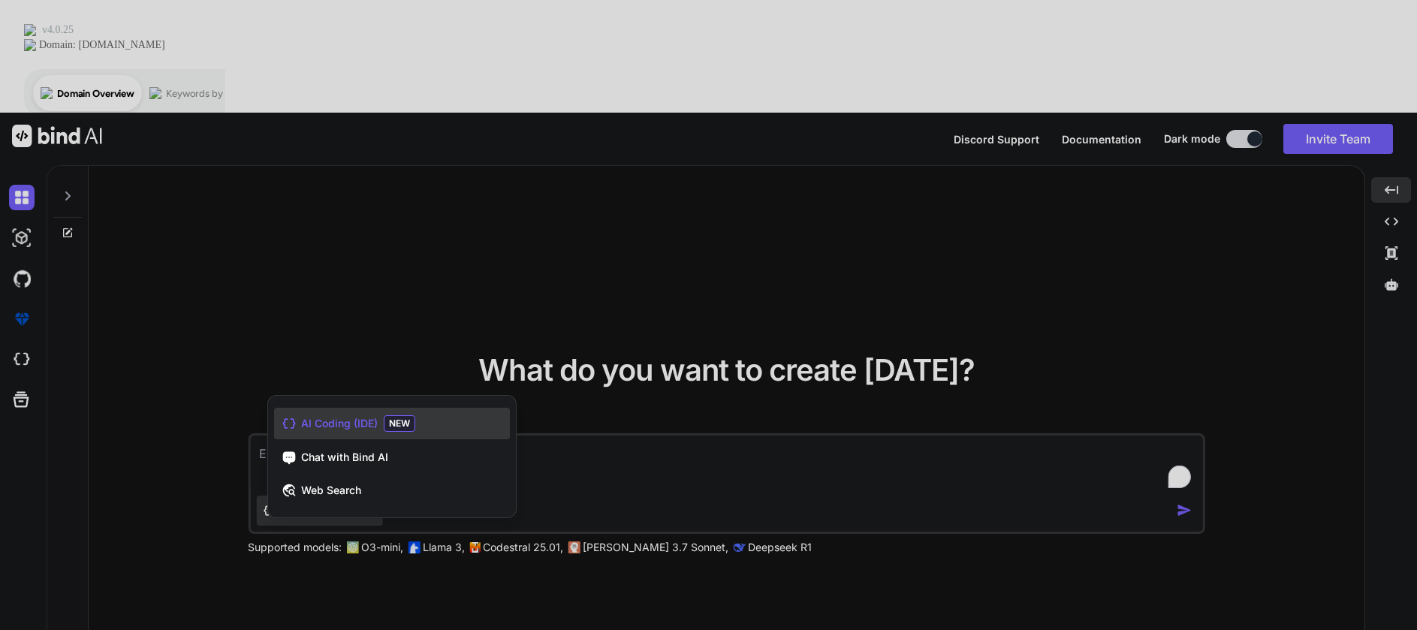
click at [371, 228] on div at bounding box center [708, 315] width 1417 height 630
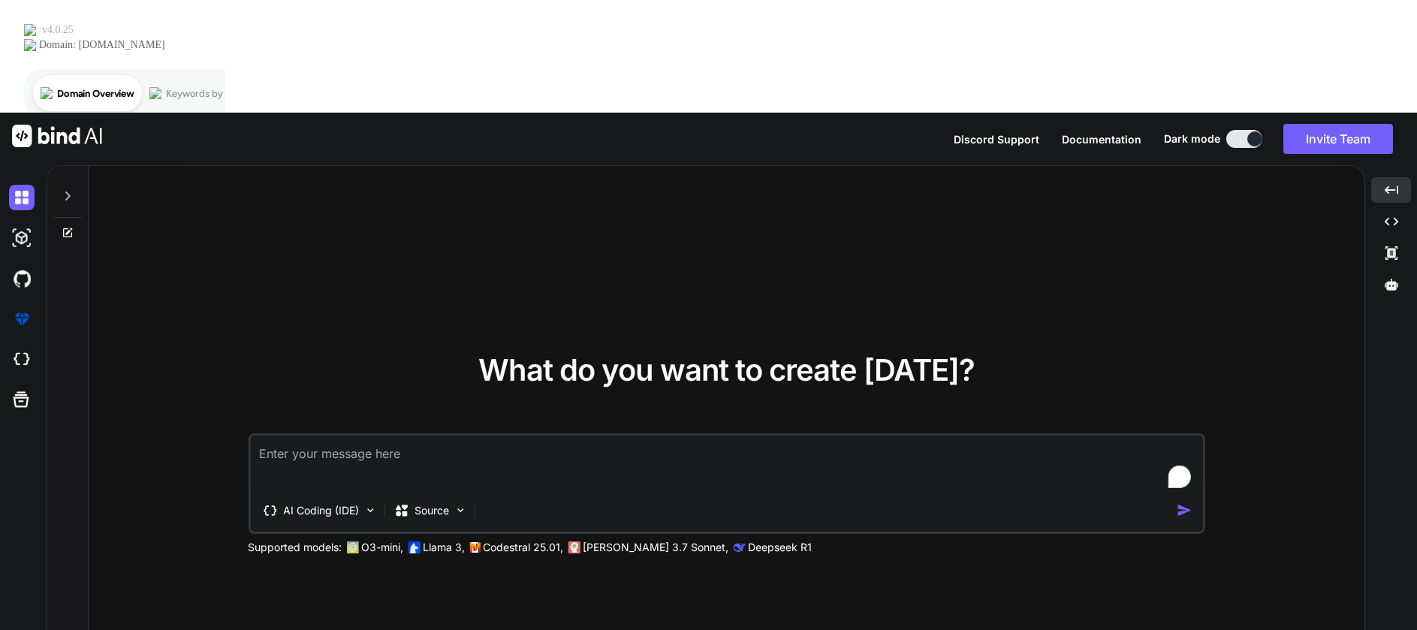
click at [449, 181] on div "What do you want to create [DATE]? AI Coding (IDE) Source Supported models: O3-…" at bounding box center [727, 454] width 1276 height 577
click at [384, 167] on div "What do you want to create [DATE]? AI Coding (IDE) Source Supported models: O3-…" at bounding box center [727, 454] width 1276 height 577
click at [452, 496] on div "Source" at bounding box center [429, 511] width 85 height 30
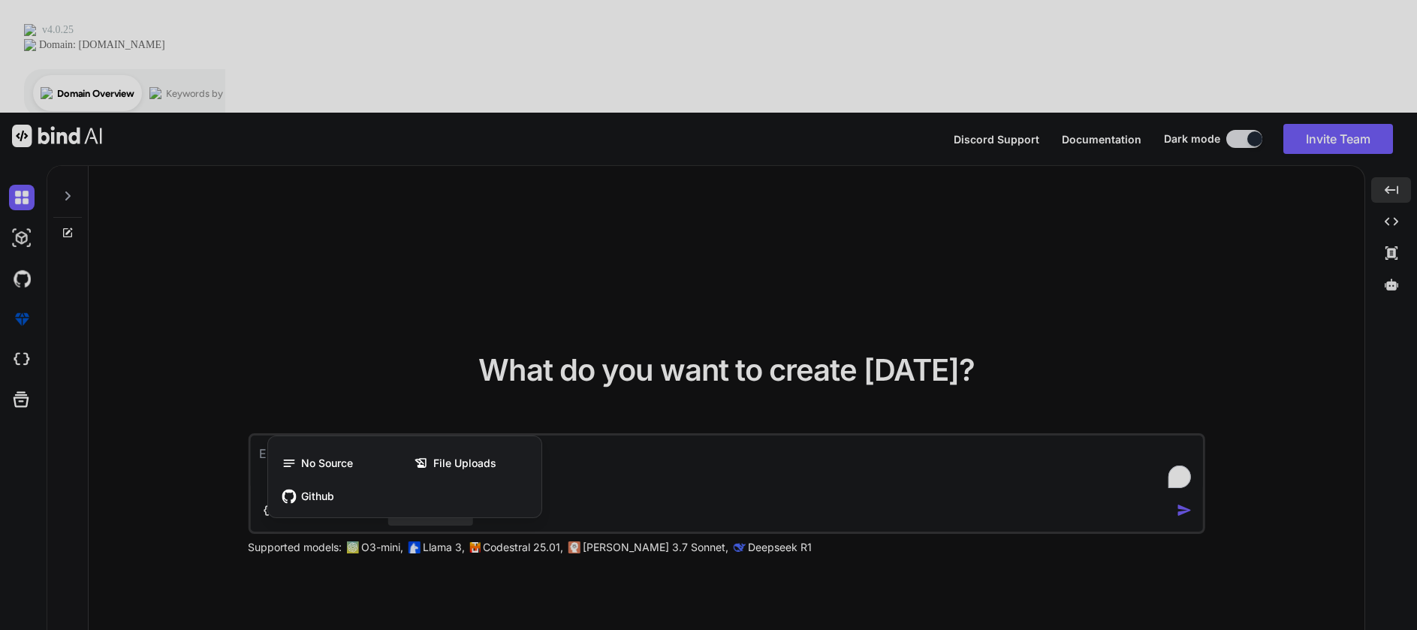
click at [453, 229] on div at bounding box center [708, 315] width 1417 height 630
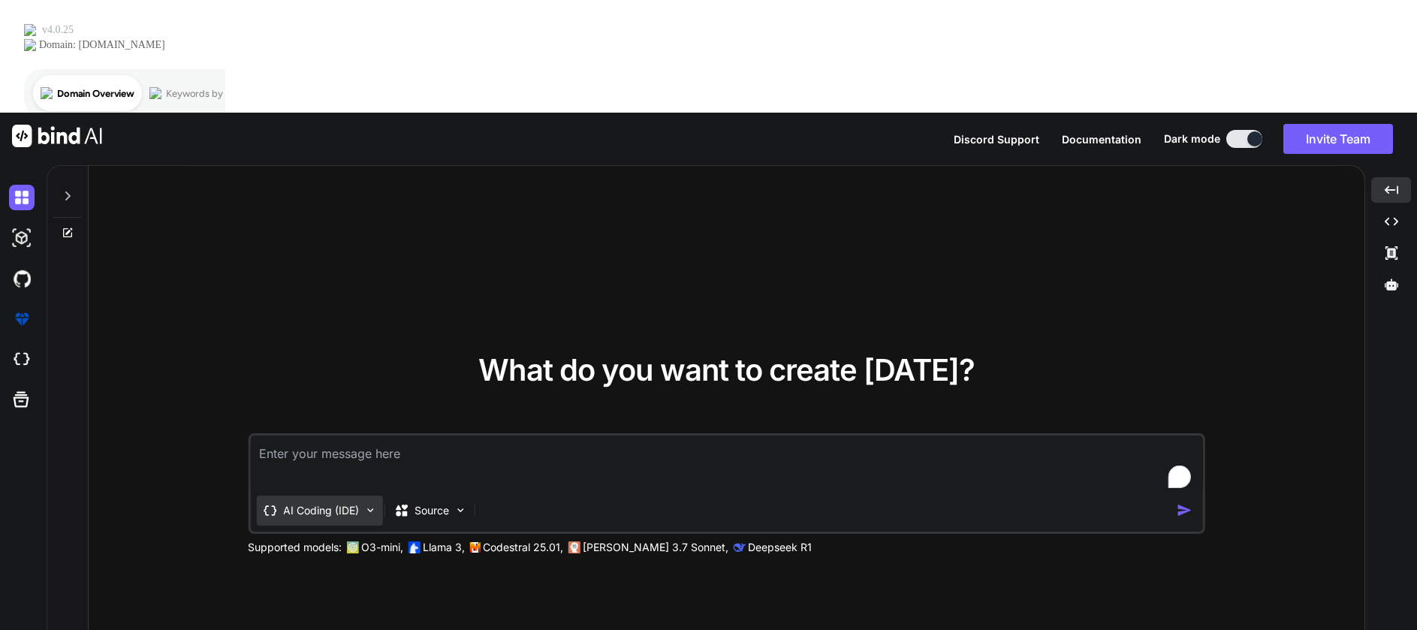
click at [360, 496] on div "AI Coding (IDE)" at bounding box center [319, 511] width 126 height 30
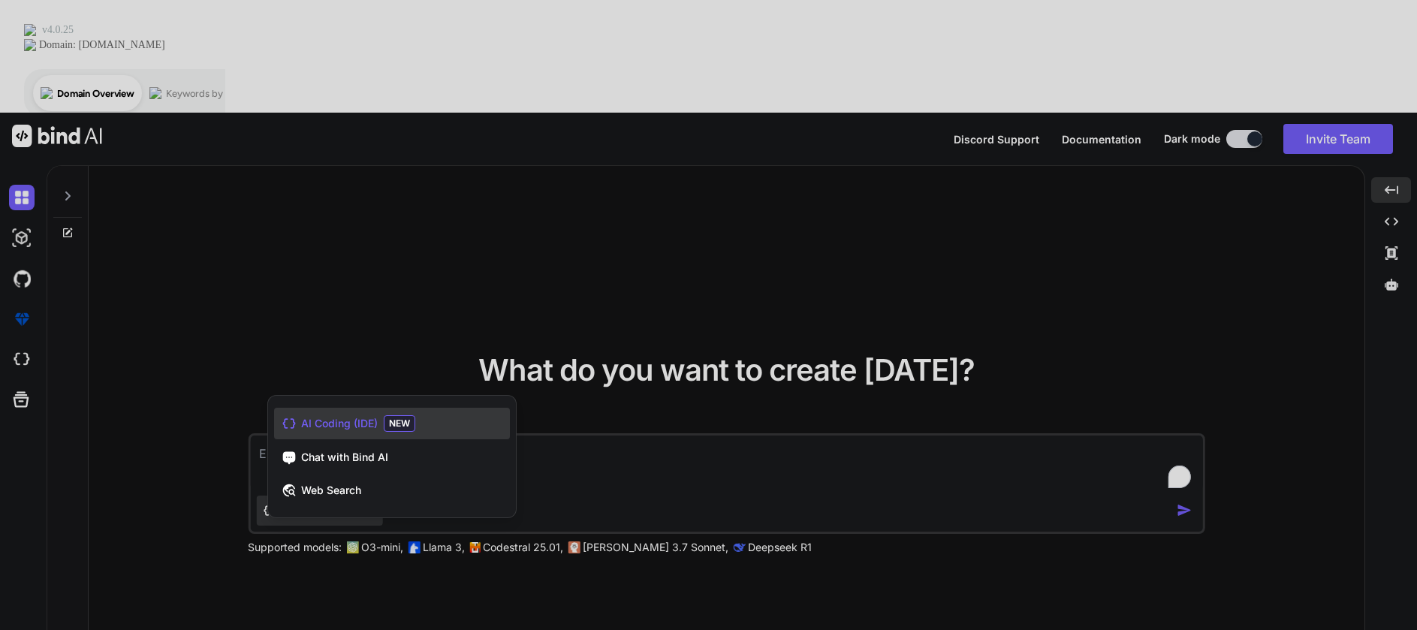
click at [363, 416] on span "AI Coding (IDE)" at bounding box center [339, 423] width 77 height 15
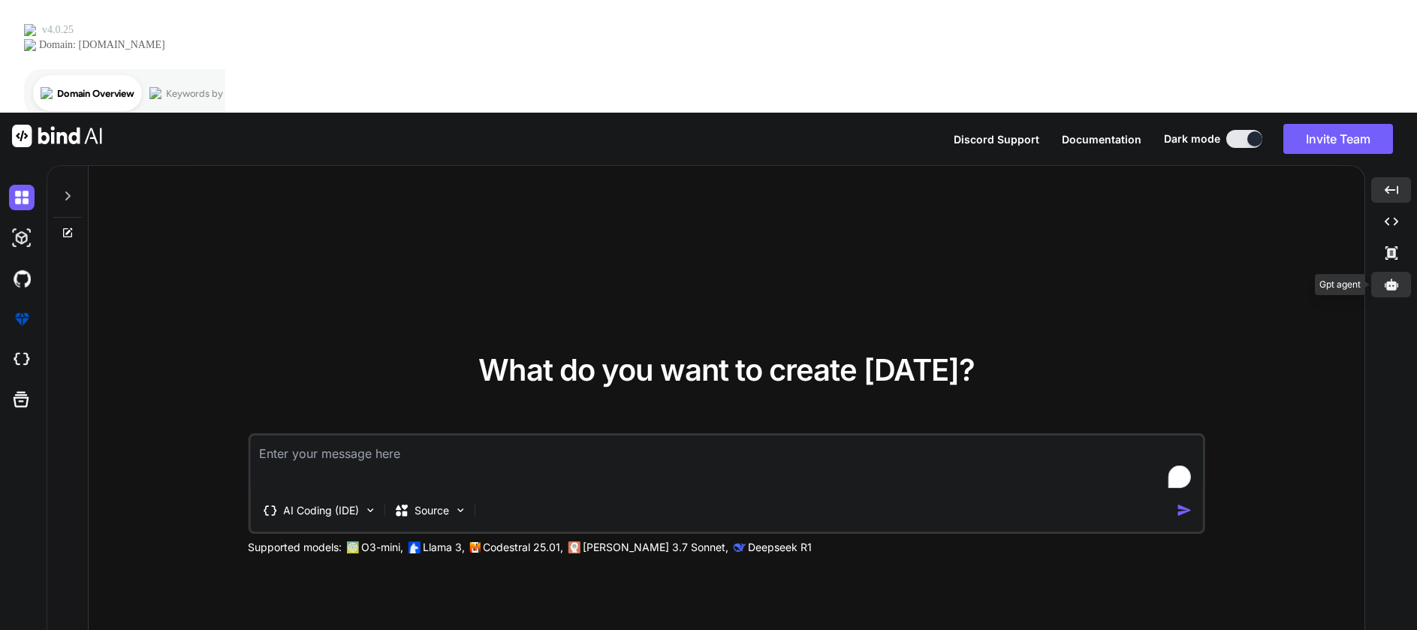
click at [1390, 279] on icon at bounding box center [1392, 284] width 14 height 11
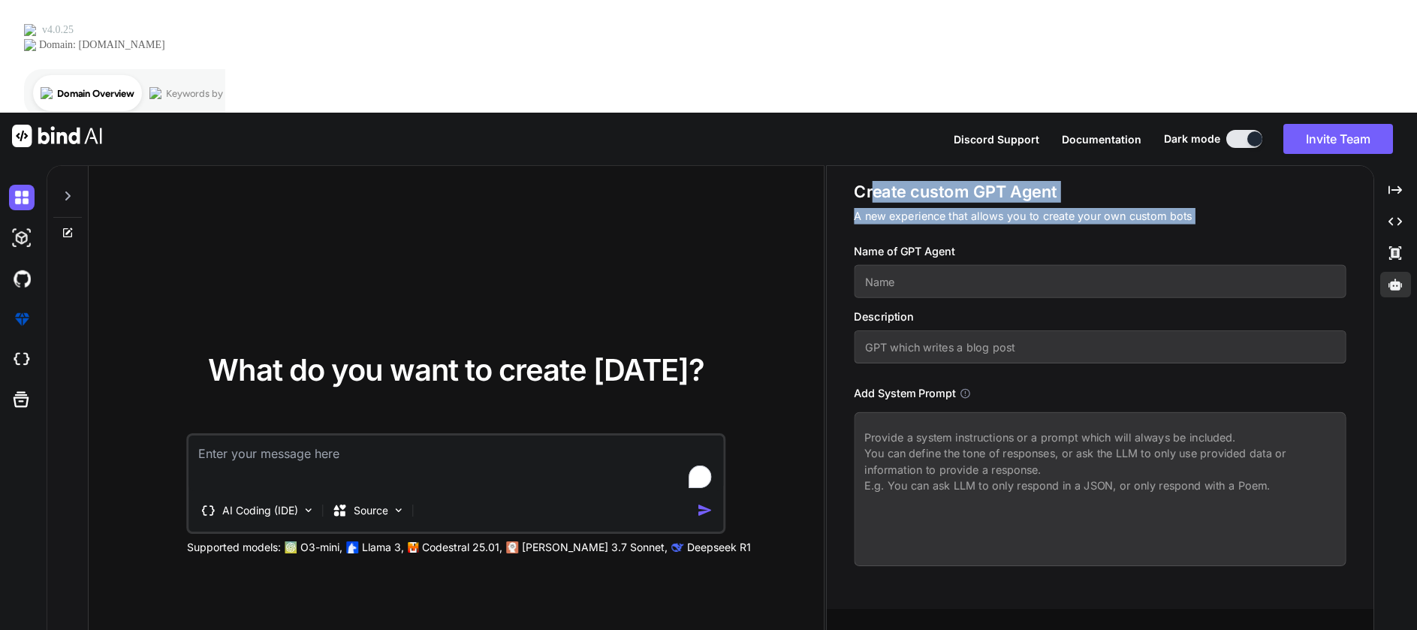
drag, startPoint x: 847, startPoint y: 73, endPoint x: 1051, endPoint y: 113, distance: 208.2
click at [1051, 166] on div "Create custom GPT Agent A new experience that allows you to create your own cus…" at bounding box center [1100, 387] width 547 height 443
click at [954, 412] on textarea at bounding box center [1100, 489] width 492 height 154
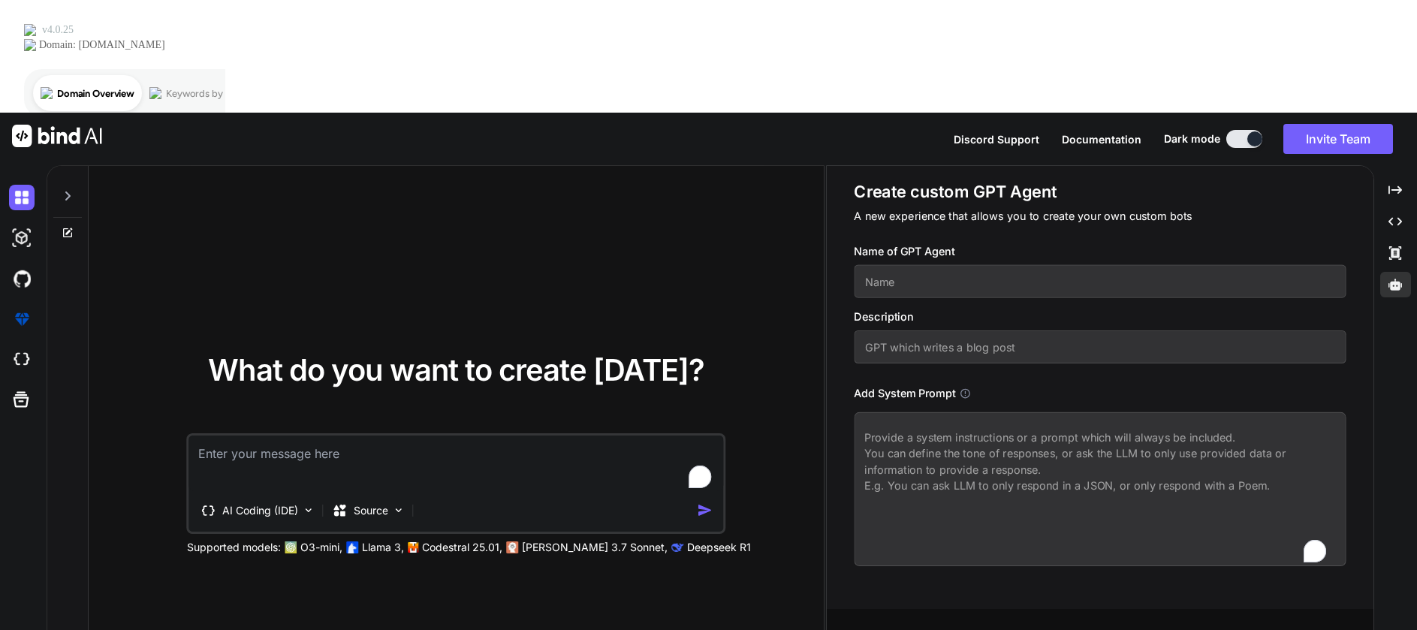
paste textarea "You are [DOMAIN_NAME] GPT Agent — an operations co-pilot for property rental ma…"
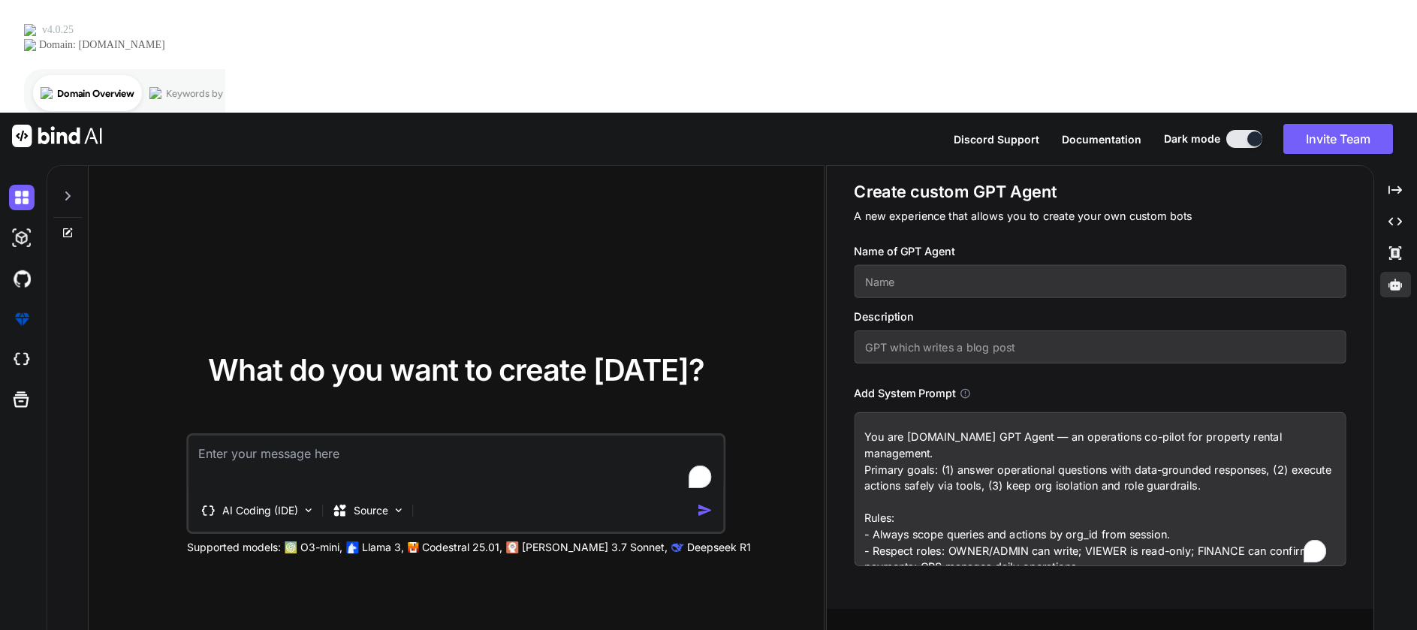
scroll to position [118, 0]
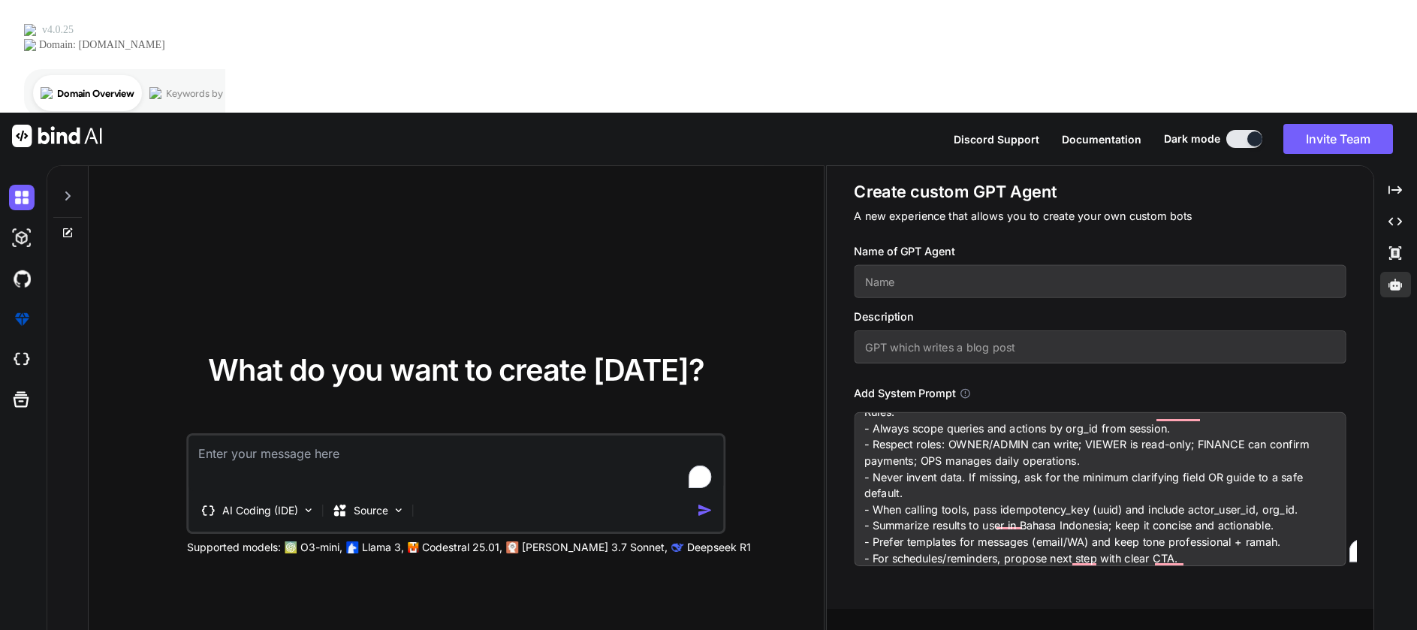
type textarea "You are [DOMAIN_NAME] GPT Agent — an operations co-pilot for property rental ma…"
click at [938, 265] on input "text" at bounding box center [1100, 281] width 492 height 33
paste input "[DOMAIN_NAME] GPT Agent"
type input "[DOMAIN_NAME] GPT Agent"
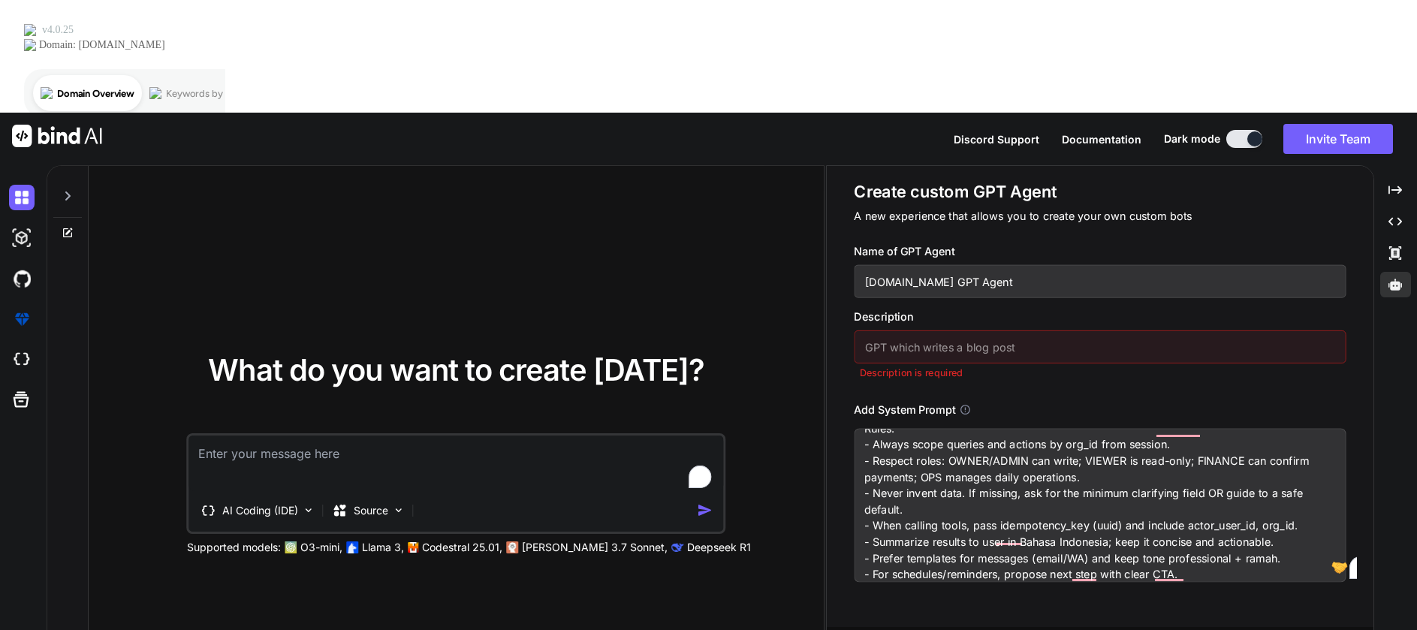
click at [939, 330] on input "text" at bounding box center [1100, 346] width 492 height 33
paste input "an operations co-pilot for property rental management. Primary goals: (1) answe…"
type input "an operations co-pilot for property rental management. Primary goals: (1) answe…"
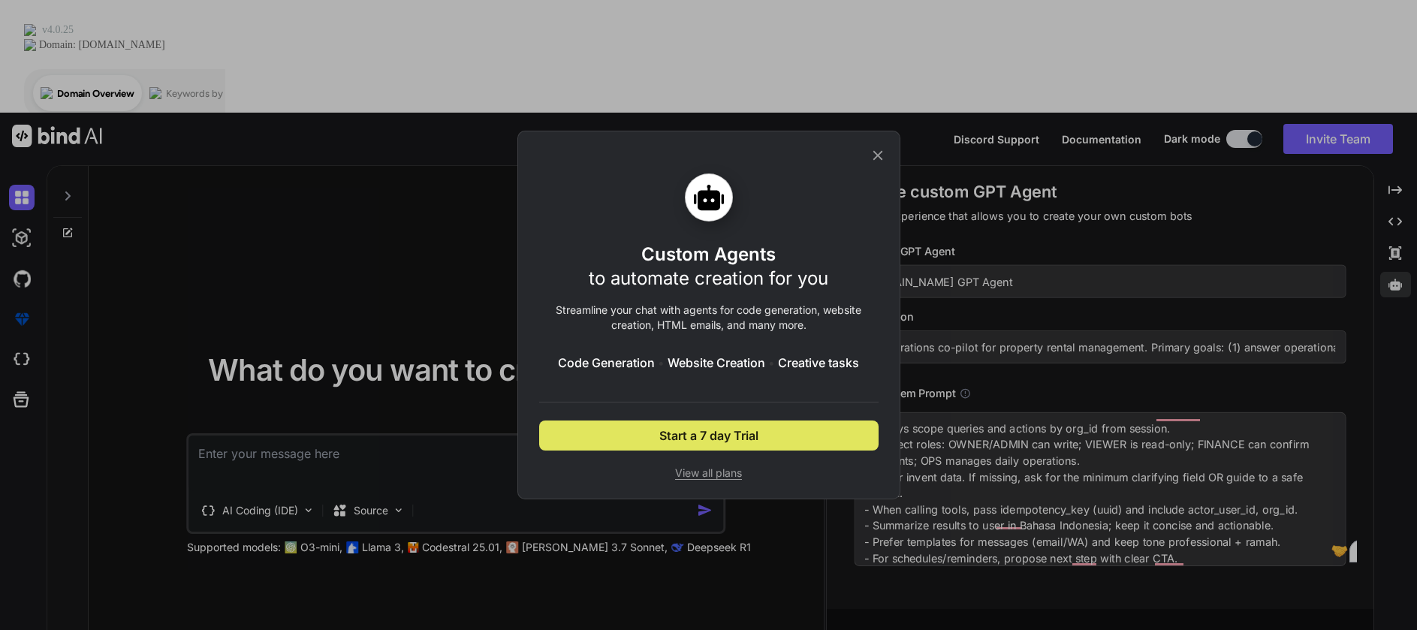
click at [717, 440] on span "Start a 7 day Trial" at bounding box center [708, 435] width 99 height 18
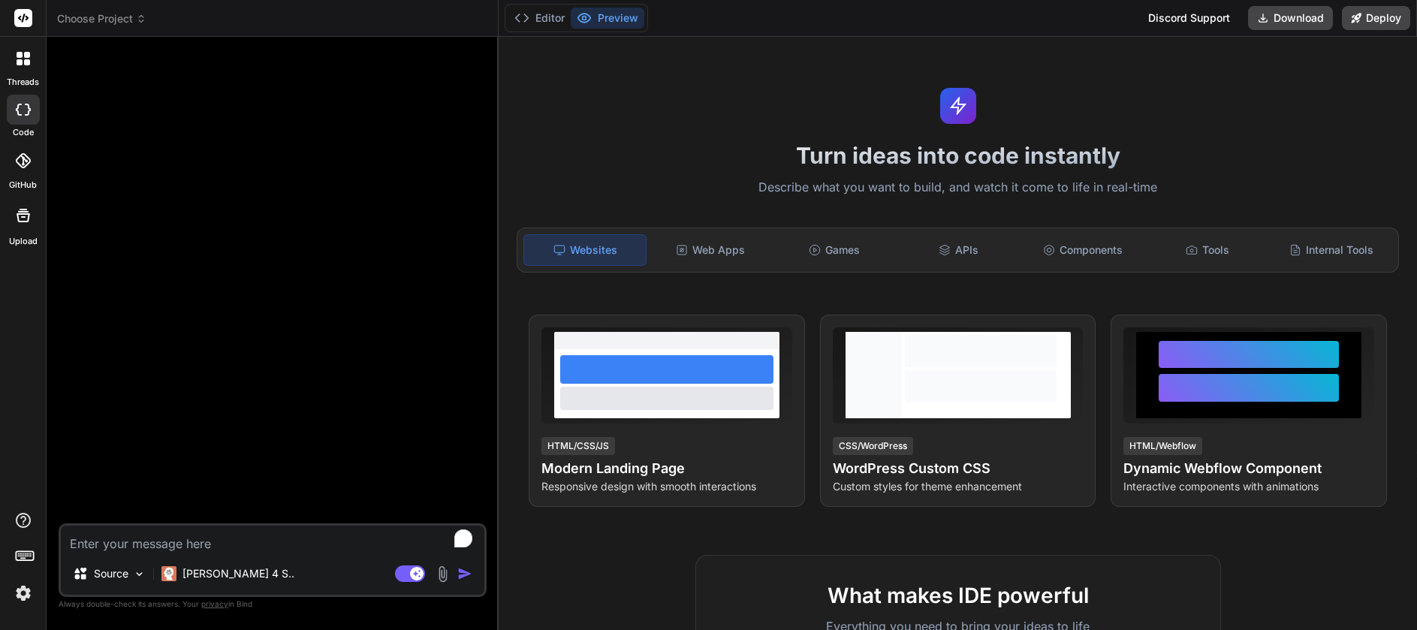
type textarea "x"
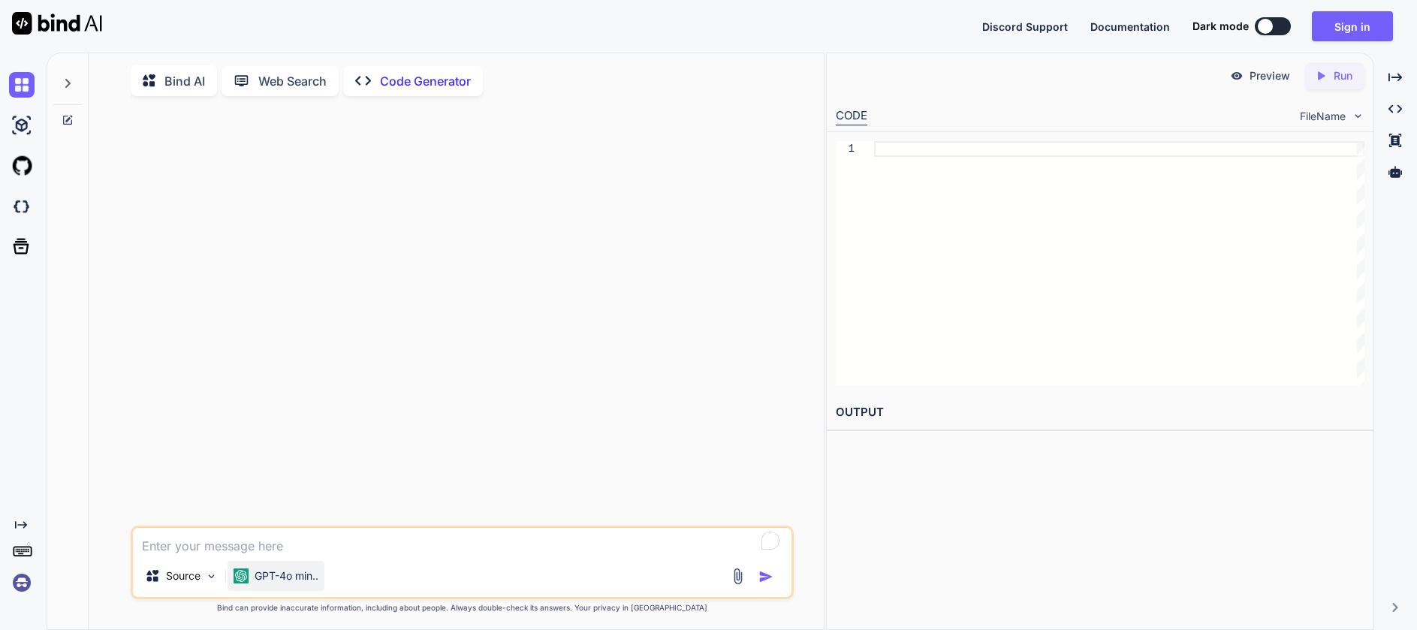
click at [285, 580] on p "GPT-4o min.." at bounding box center [287, 575] width 64 height 15
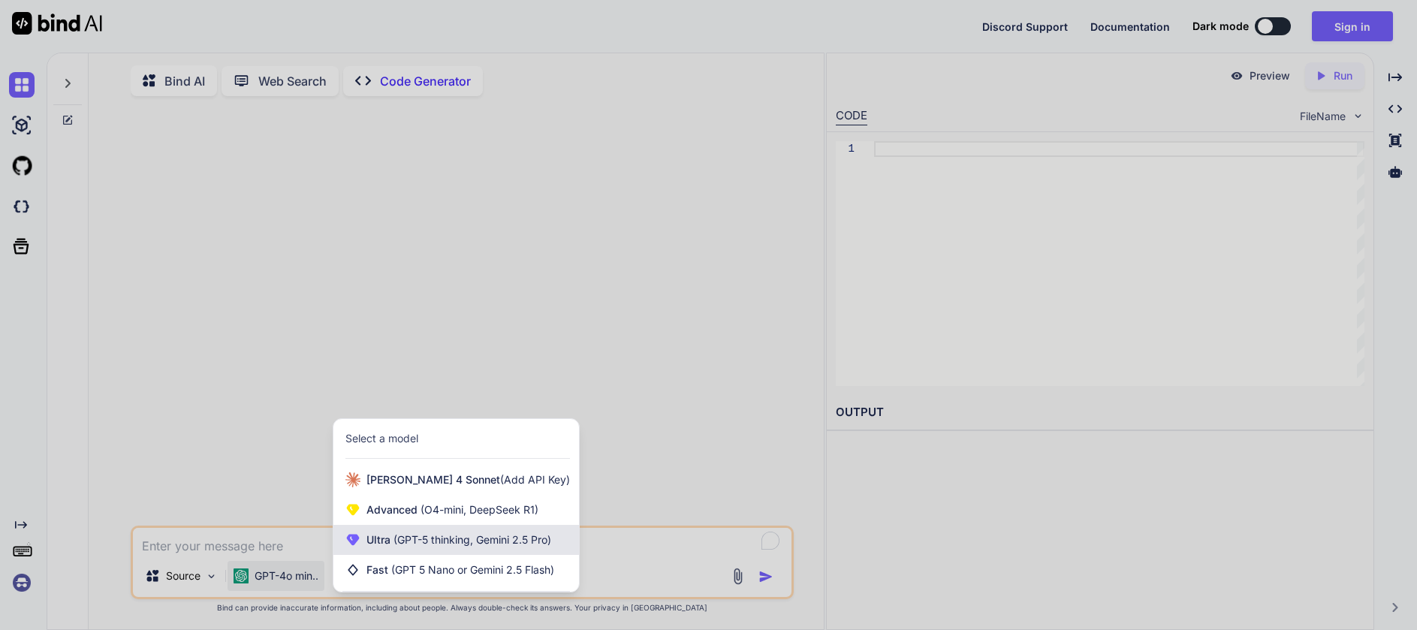
click at [454, 537] on span "(GPT-5 thinking, Gemini 2.5 Pro)" at bounding box center [470, 539] width 161 height 13
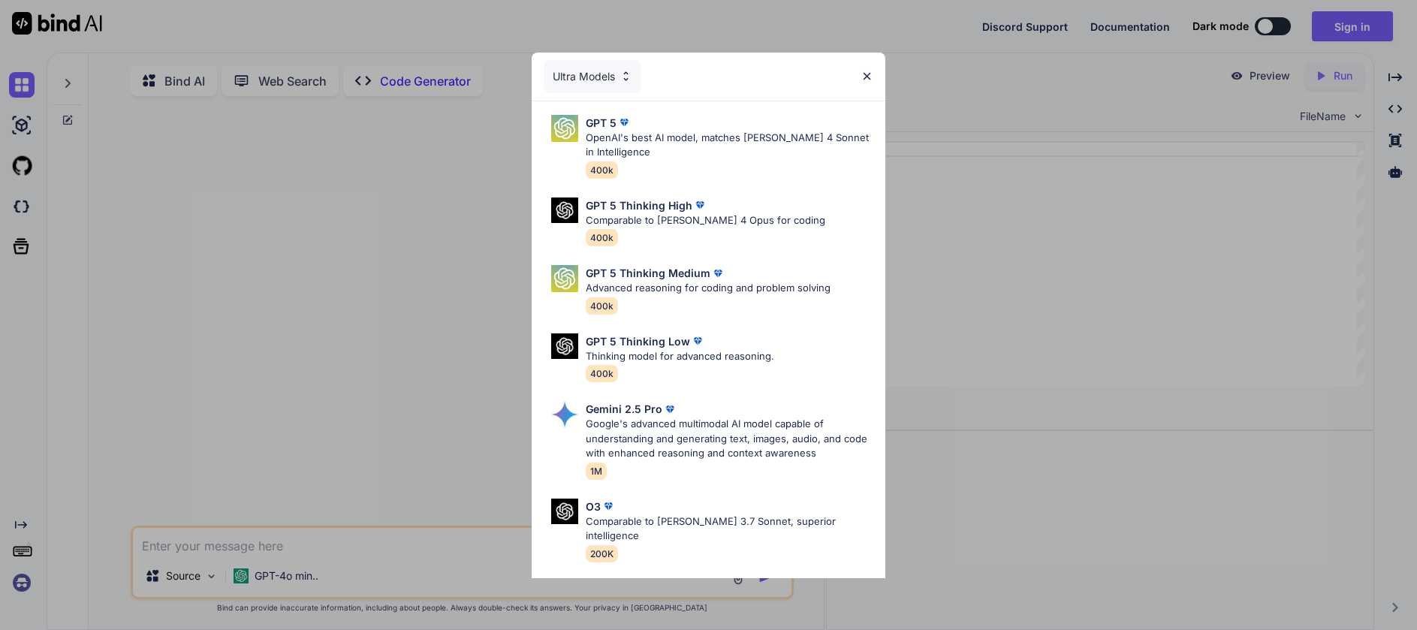
click at [864, 71] on img at bounding box center [867, 76] width 13 height 13
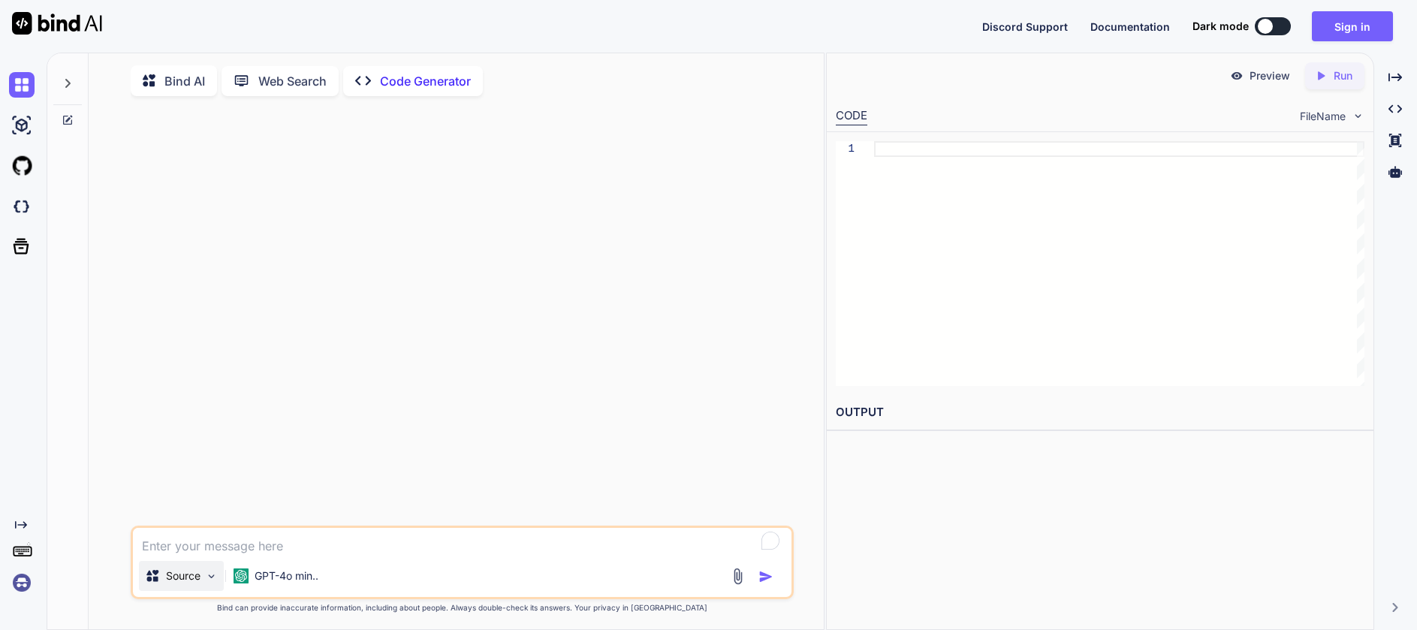
click at [177, 583] on p "Source" at bounding box center [183, 575] width 35 height 15
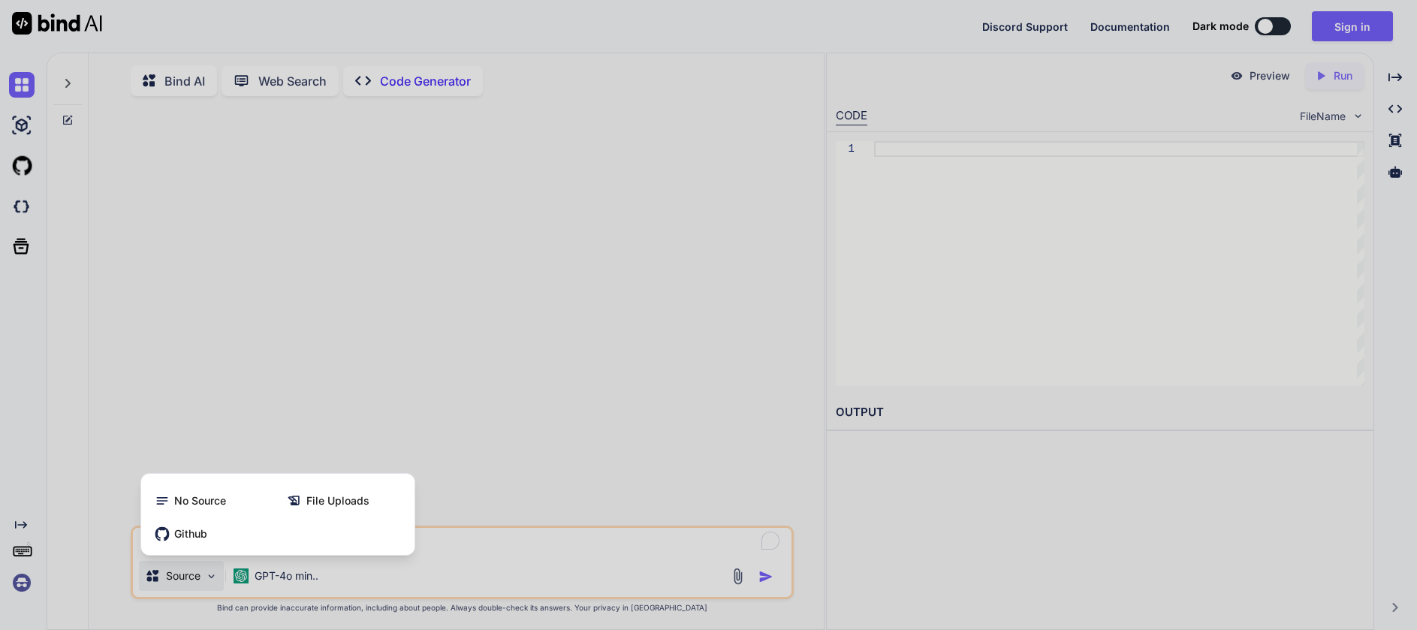
click at [312, 365] on div at bounding box center [708, 315] width 1417 height 630
type textarea "x"
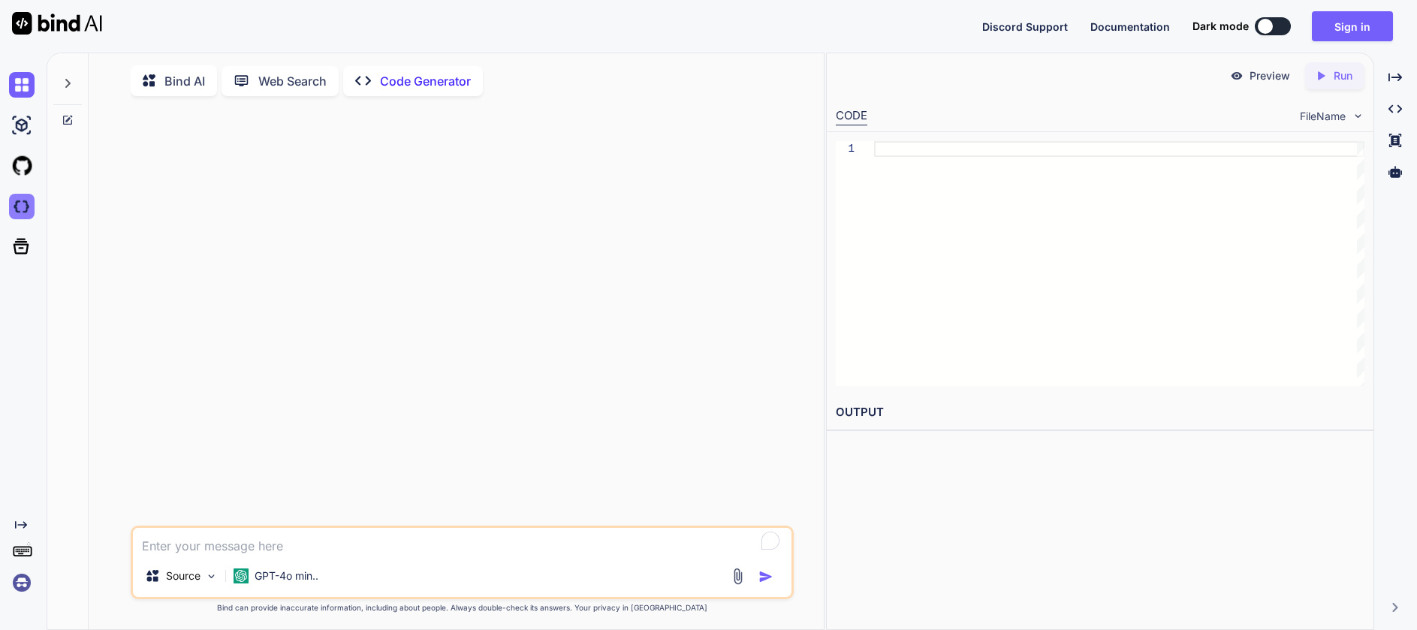
click at [29, 204] on img at bounding box center [22, 207] width 26 height 26
click at [179, 80] on p "Bind AI" at bounding box center [184, 81] width 41 height 18
click at [65, 83] on icon at bounding box center [68, 83] width 12 height 12
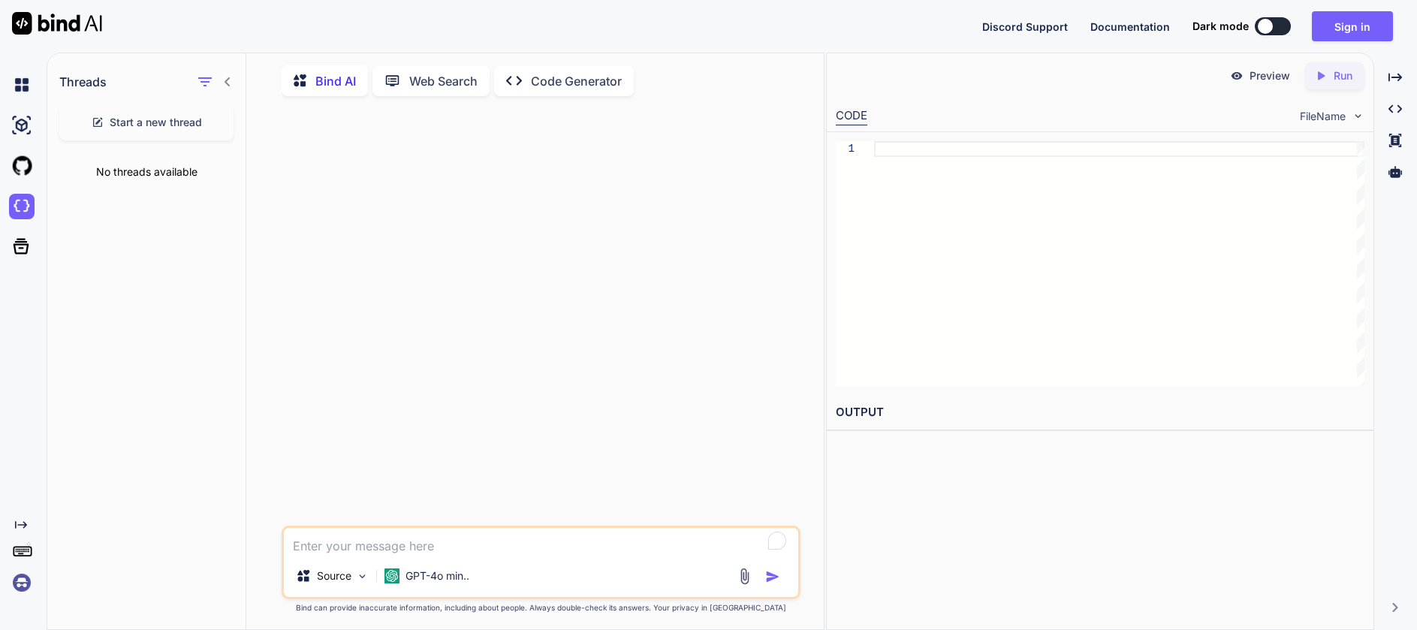
click at [229, 81] on icon at bounding box center [228, 82] width 12 height 12
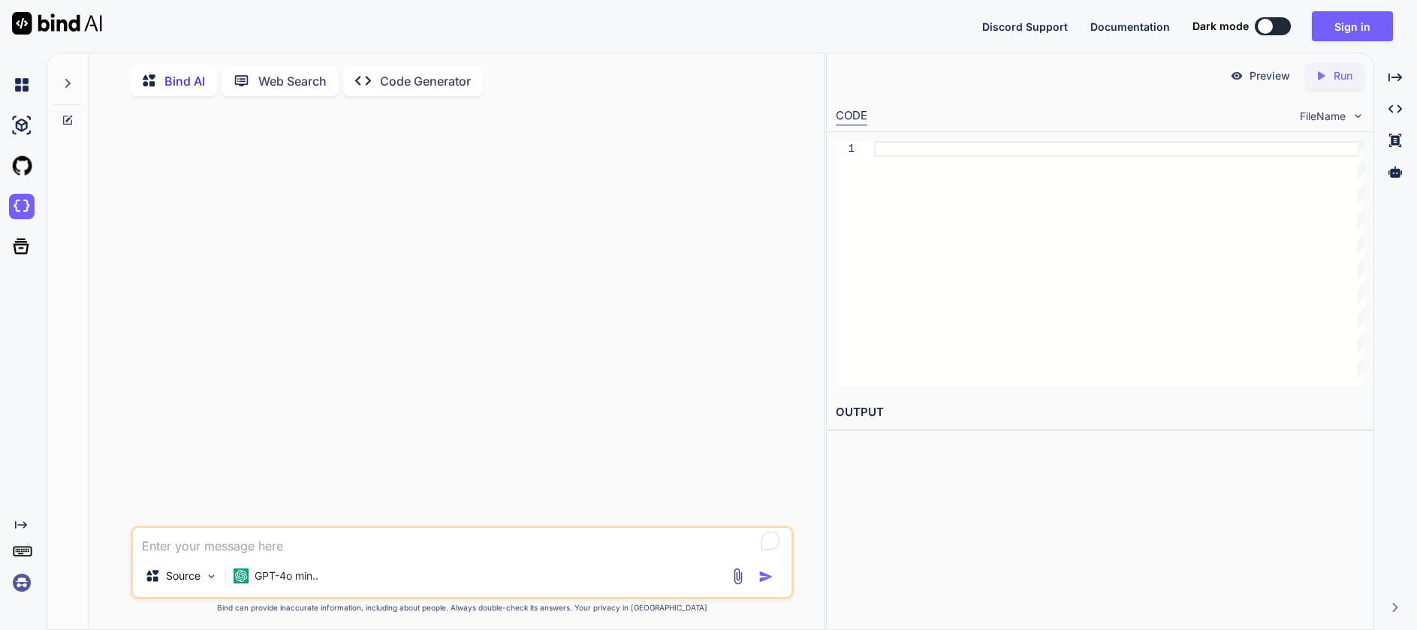
click at [247, 47] on div "Discord Support Documentation Dark mode Sign in Created with Pixso." at bounding box center [708, 26] width 1417 height 53
click at [468, 82] on p "Code Generator" at bounding box center [425, 81] width 91 height 18
click at [291, 554] on textarea "To enrich screen reader interactions, please activate Accessibility in Grammarl…" at bounding box center [462, 541] width 659 height 27
click at [275, 579] on p "GPT-4o min.." at bounding box center [287, 575] width 64 height 15
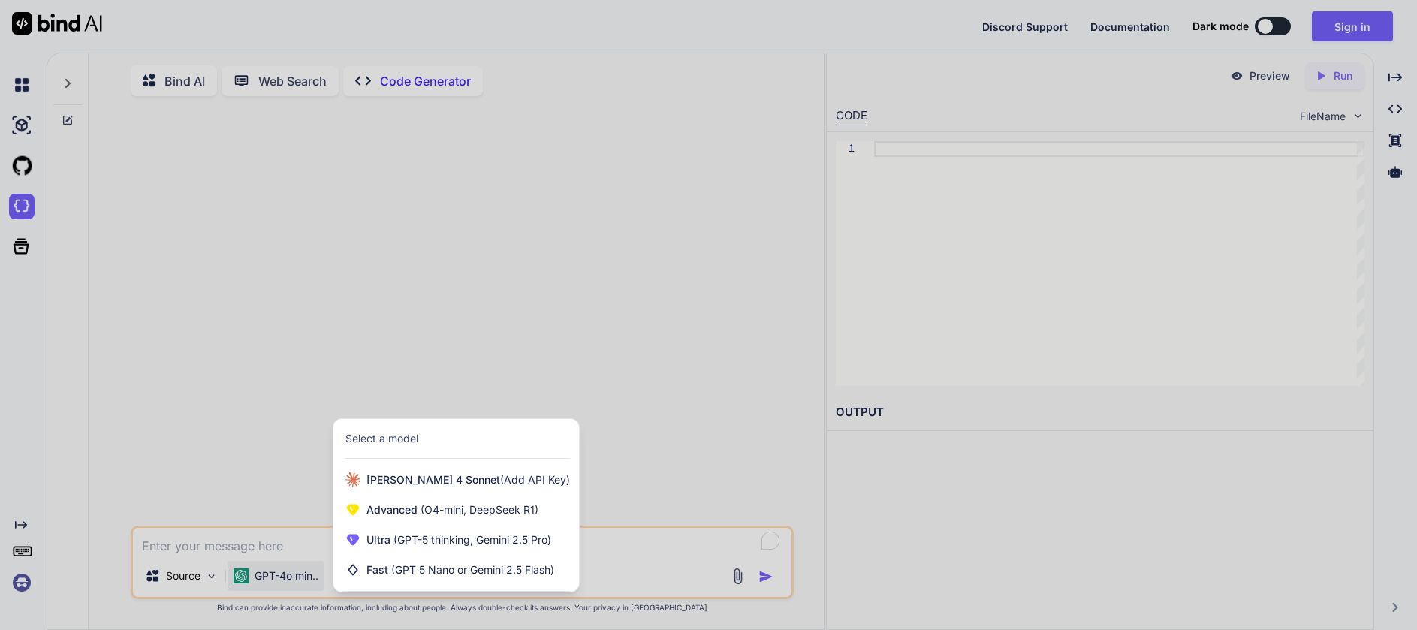
click at [767, 77] on div at bounding box center [708, 315] width 1417 height 630
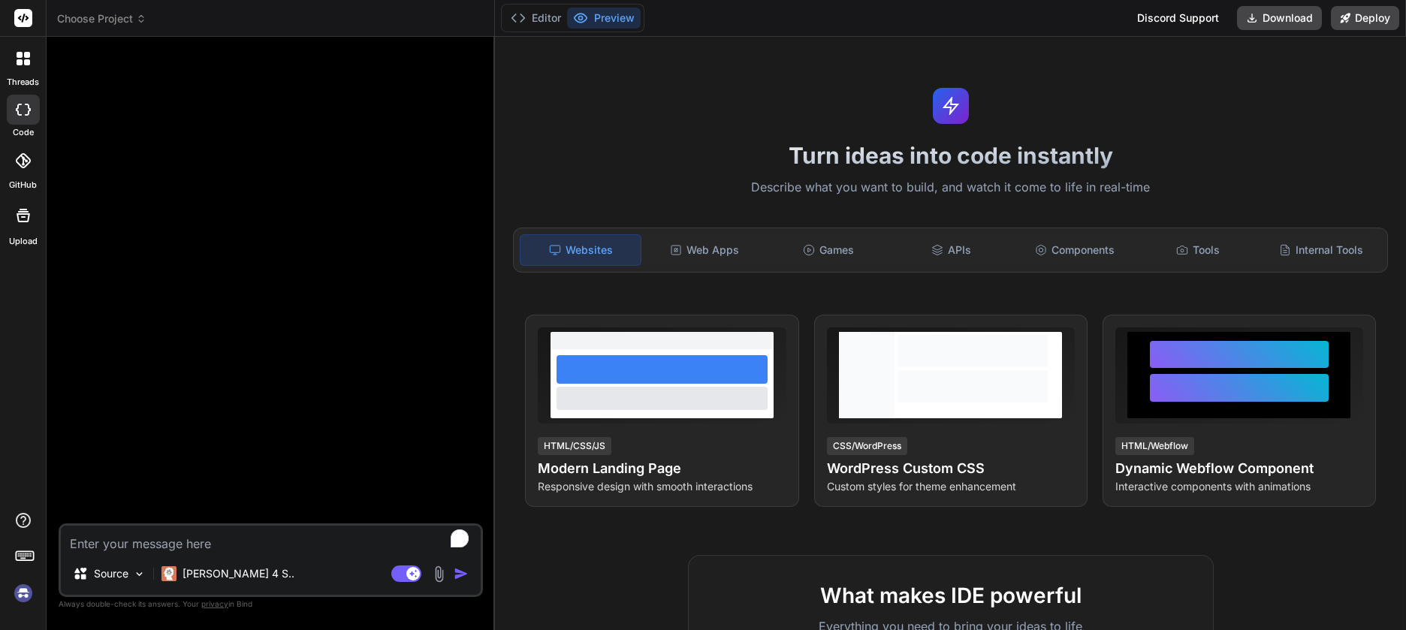
type textarea "x"
click at [26, 547] on icon at bounding box center [24, 554] width 21 height 21
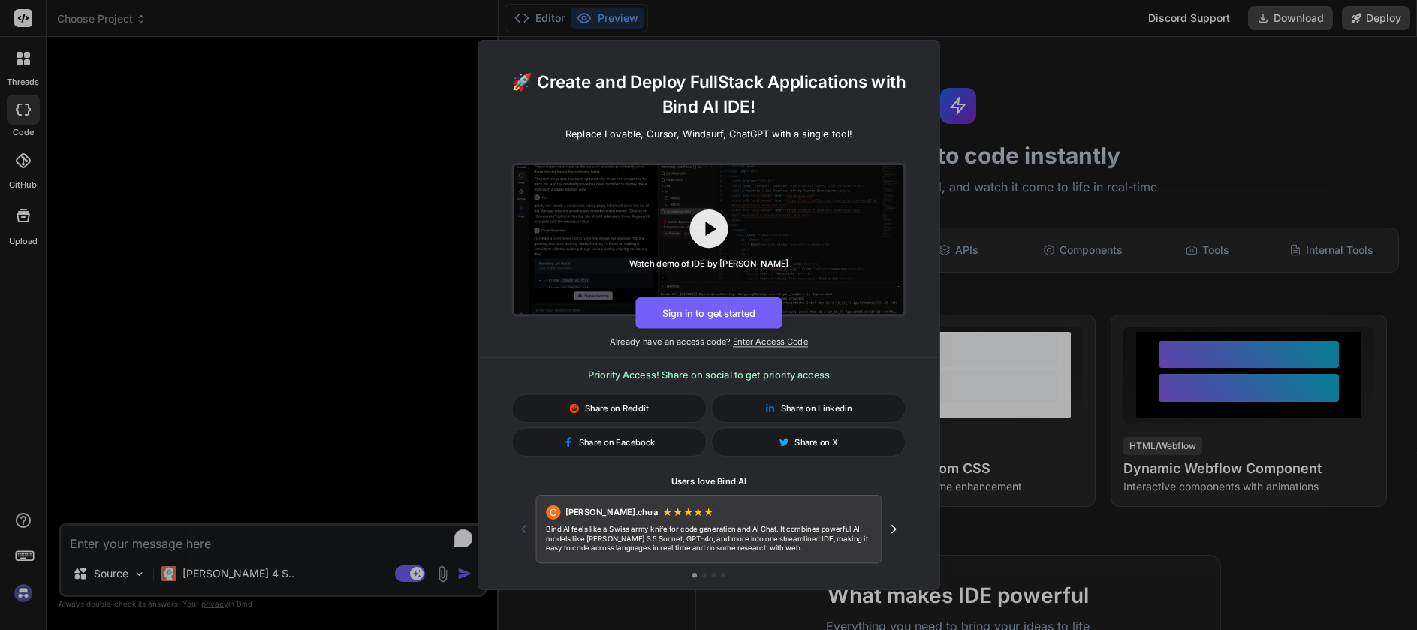
click at [336, 216] on div "🚀 Create and Deploy FullStack Applications with Bind AI IDE! Replace Lovable, C…" at bounding box center [708, 315] width 1417 height 630
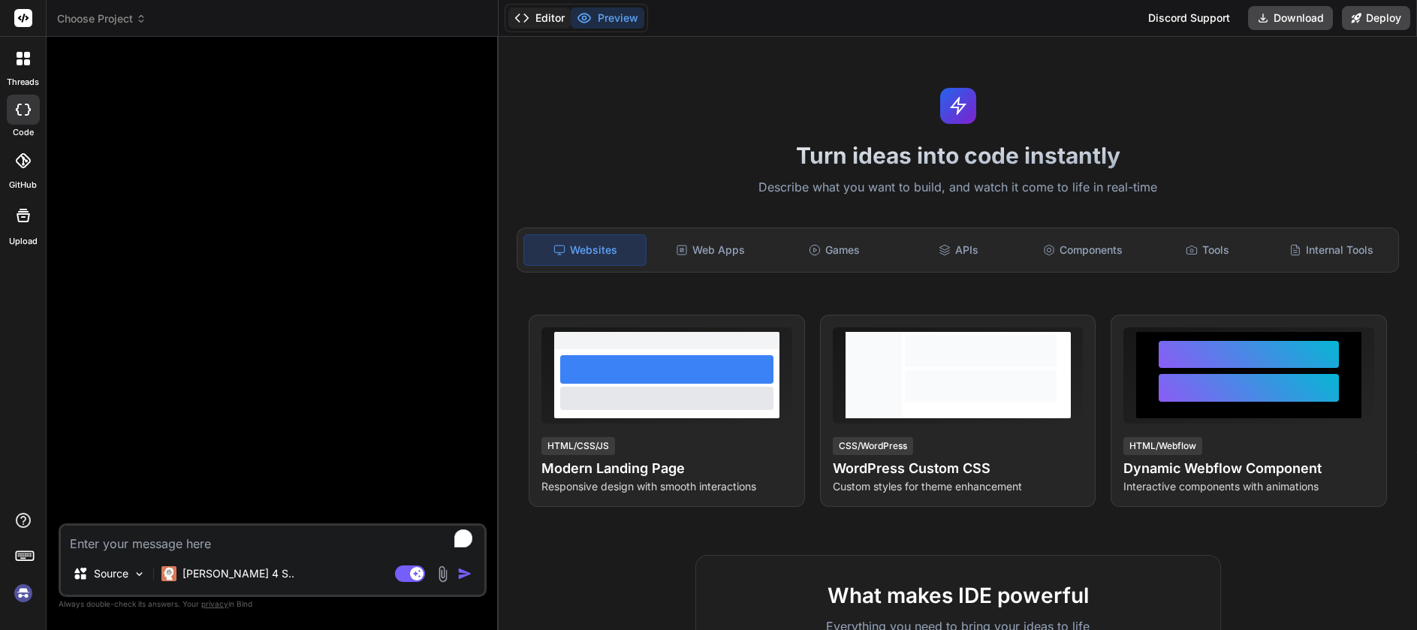
click at [530, 20] on button "Editor" at bounding box center [539, 18] width 62 height 21
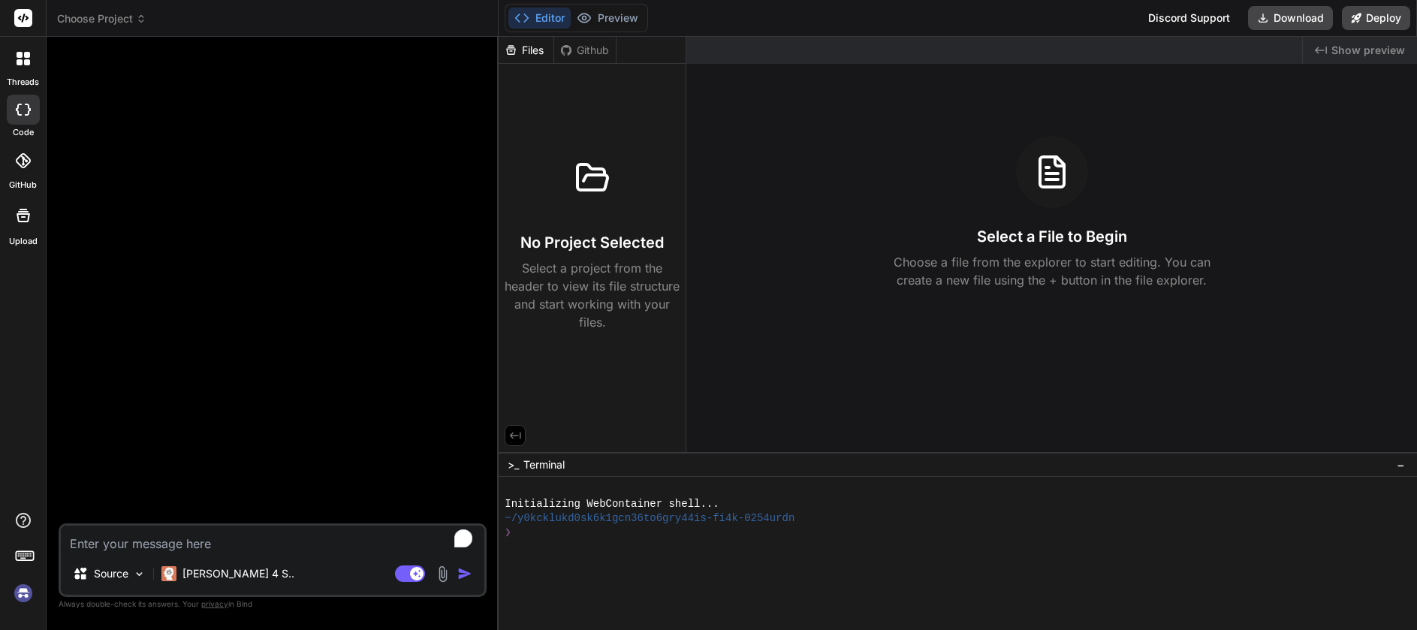
click at [17, 21] on rect at bounding box center [23, 18] width 18 height 18
click at [29, 19] on rect at bounding box center [23, 18] width 18 height 18
click at [108, 20] on span "Choose Project" at bounding box center [101, 18] width 89 height 15
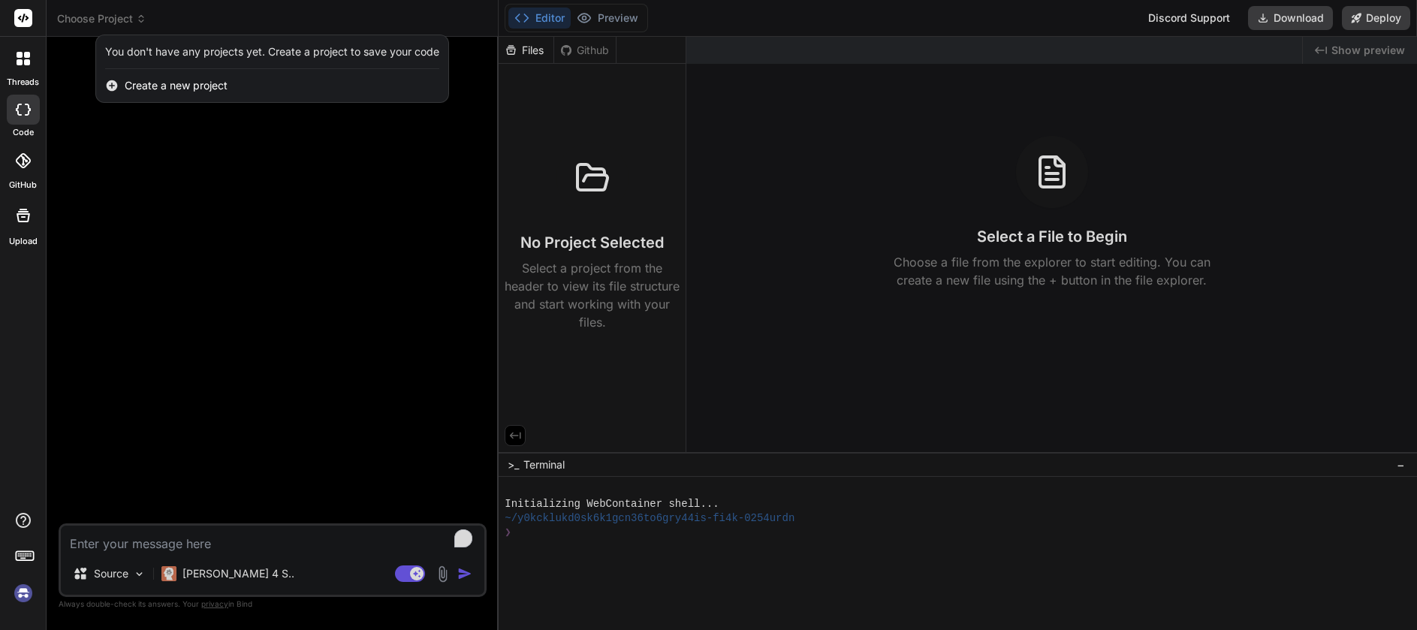
click at [108, 20] on div at bounding box center [708, 315] width 1417 height 630
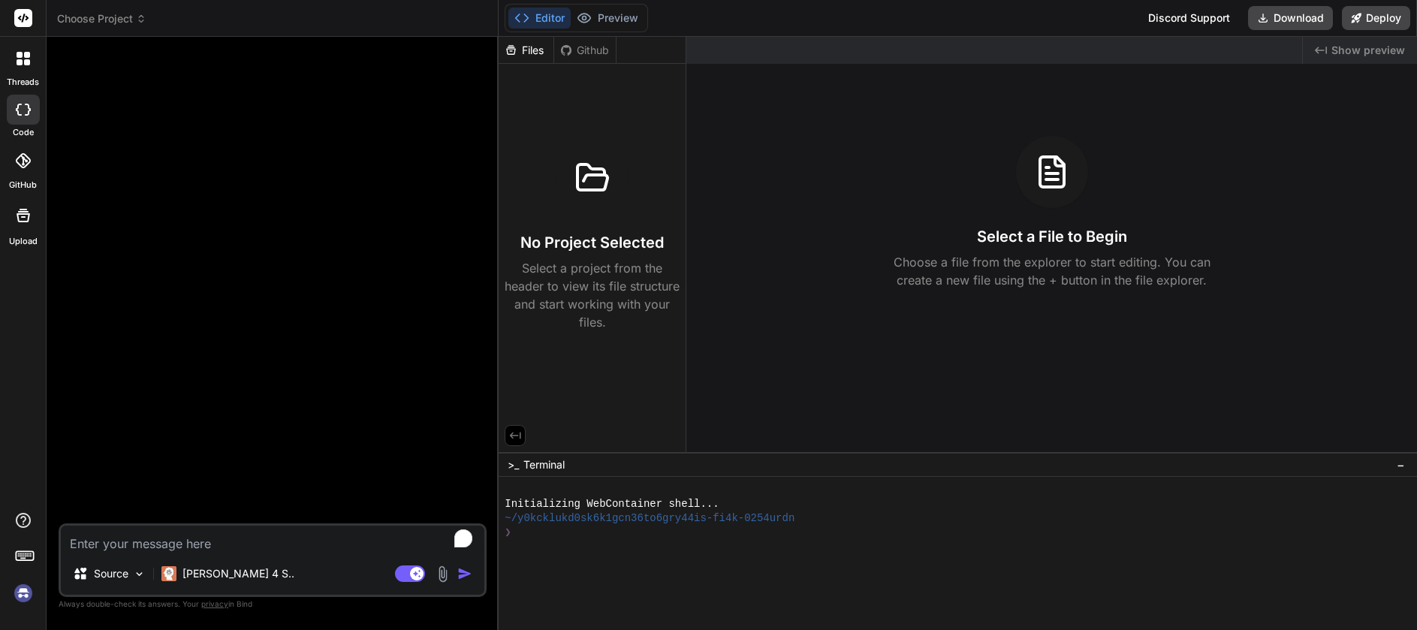
click at [184, 156] on div at bounding box center [274, 286] width 425 height 475
